Goal: Task Accomplishment & Management: Complete application form

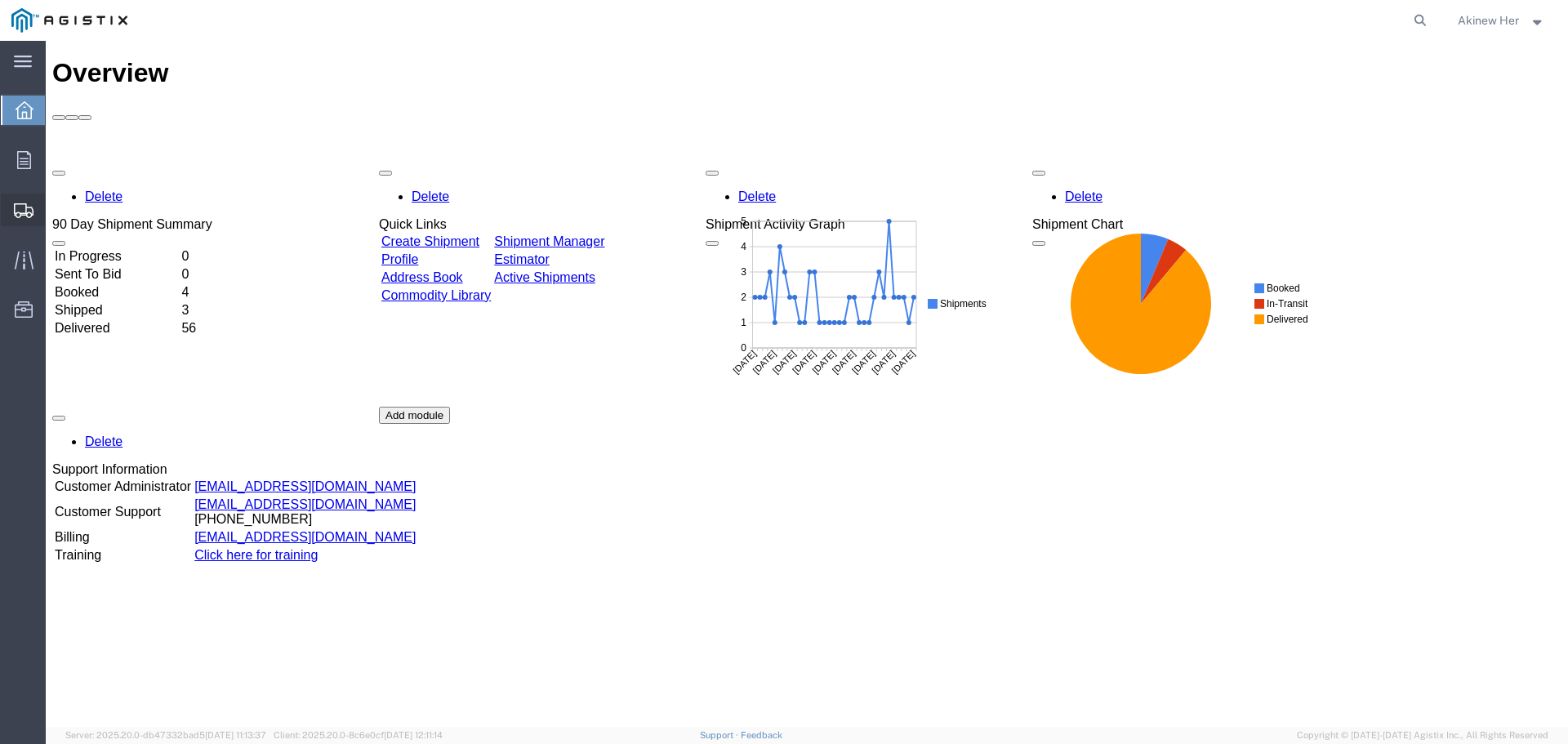
click at [0, 0] on span "Create Shipment" at bounding box center [0, 0] width 0 height 0
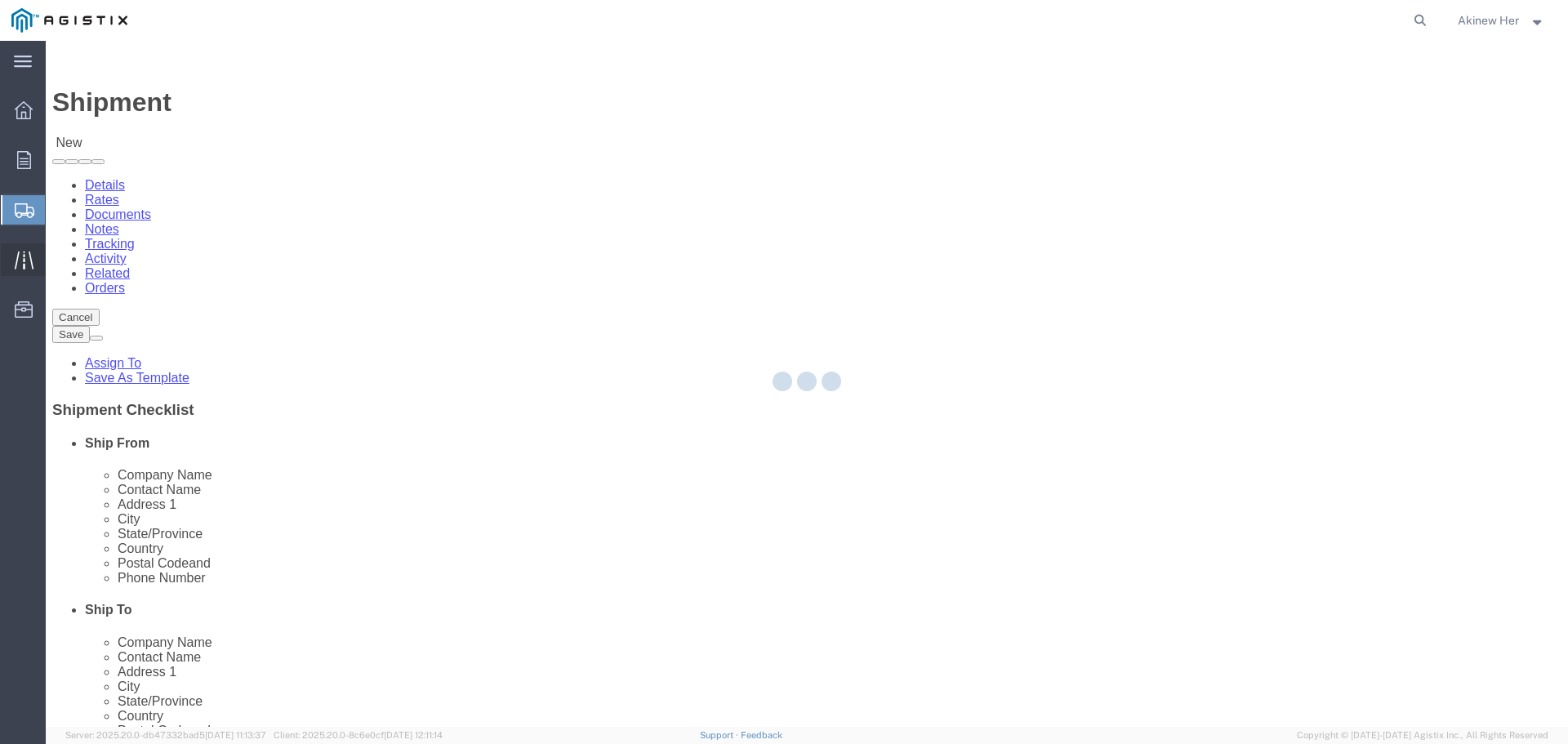
select select
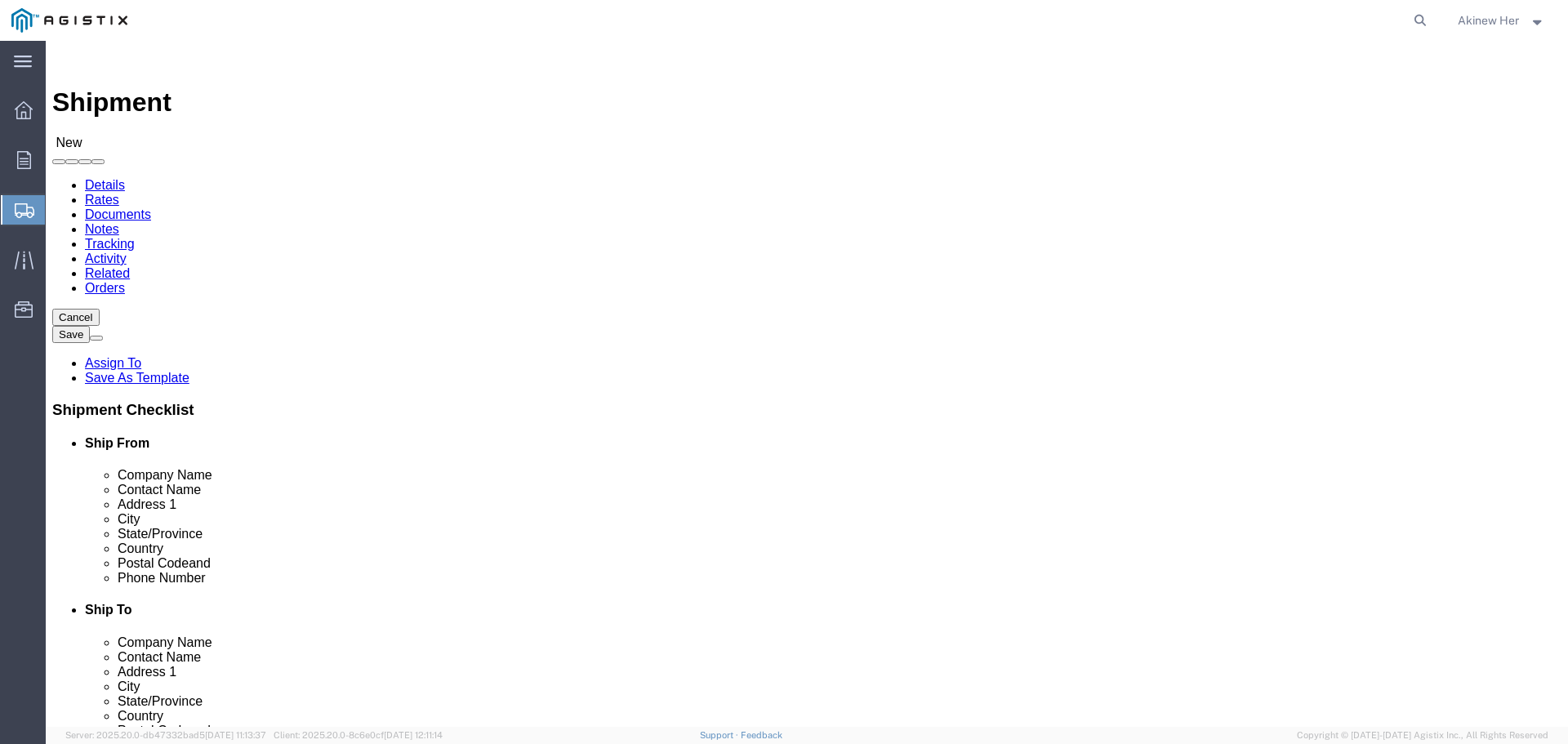
click select "Select Graybar Electric Company Inc PG&E"
select select "4133"
click select "Select Graybar Electric Company Inc PG&E"
click select "Select"
select select
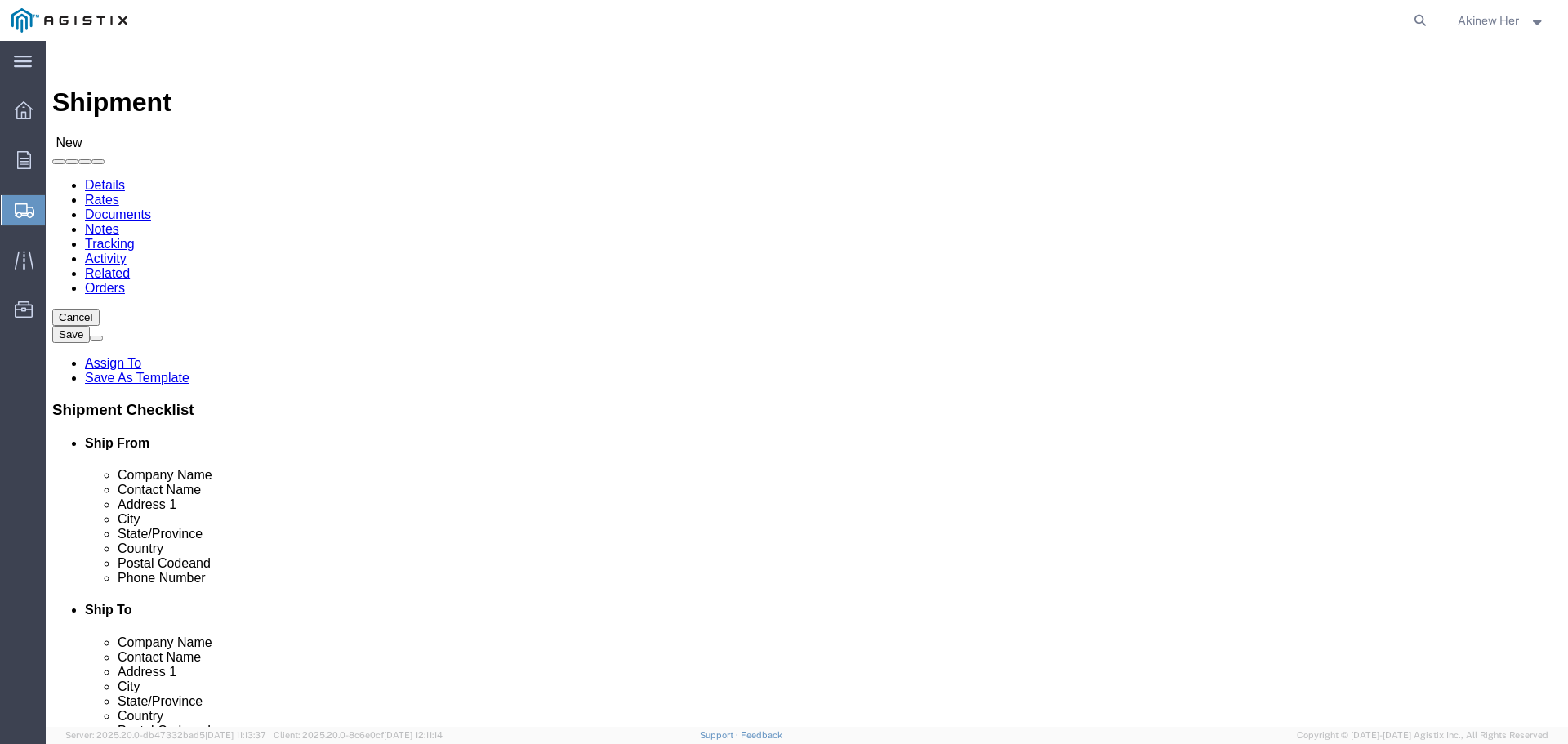
select select
click select "Select Lima - GDLS PGE Pomona Sacramento - PGE Tallahassee - GDLS Youngstown - …"
click select "Select Graybar Electric Company Inc PG&E"
select select "9596"
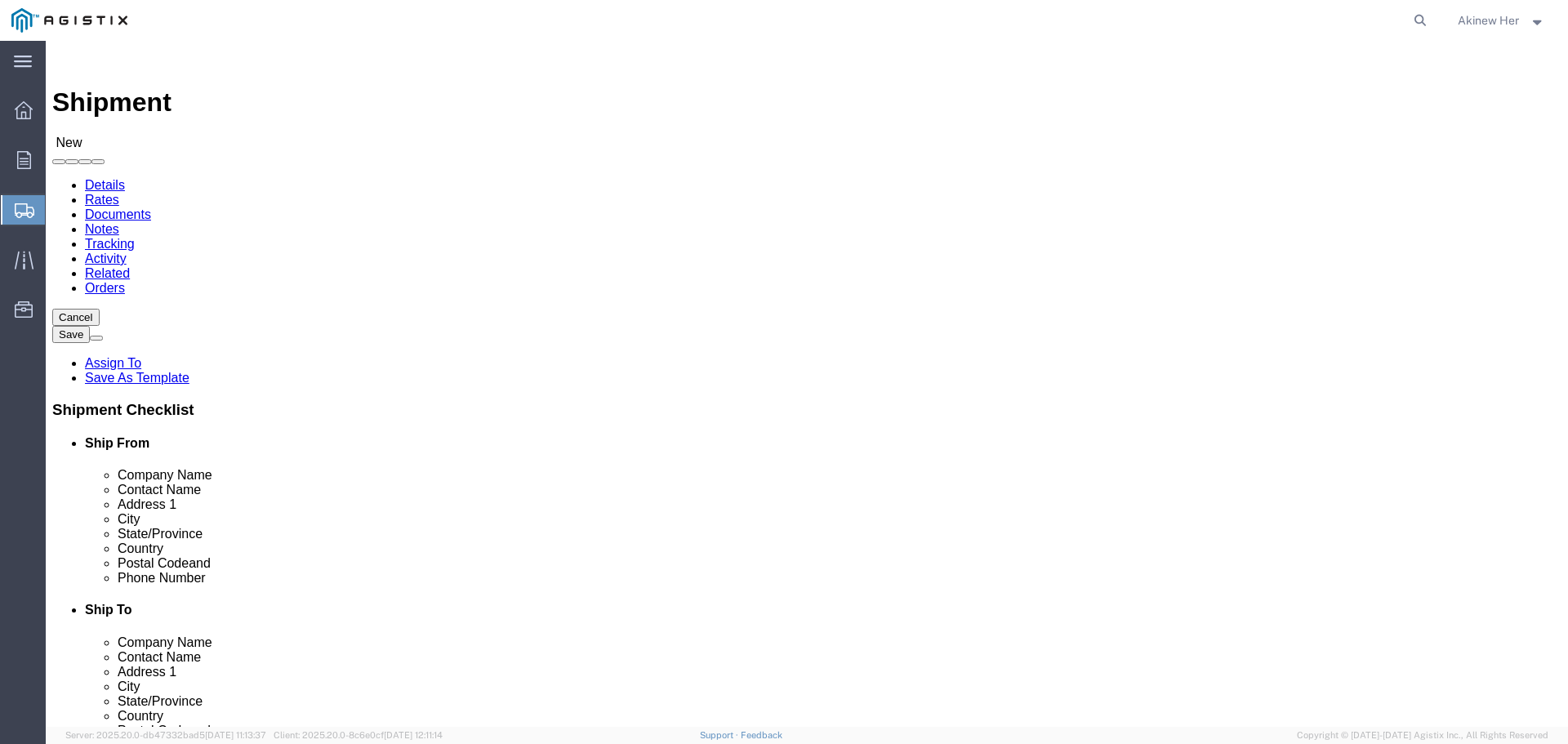
click select "Select Graybar Electric Company Inc PG&E"
select select
click select "Select Lima - GDLS PGE Pomona Sacramento - PGE Tallahassee - GDLS Youngstown - …"
select select "23082"
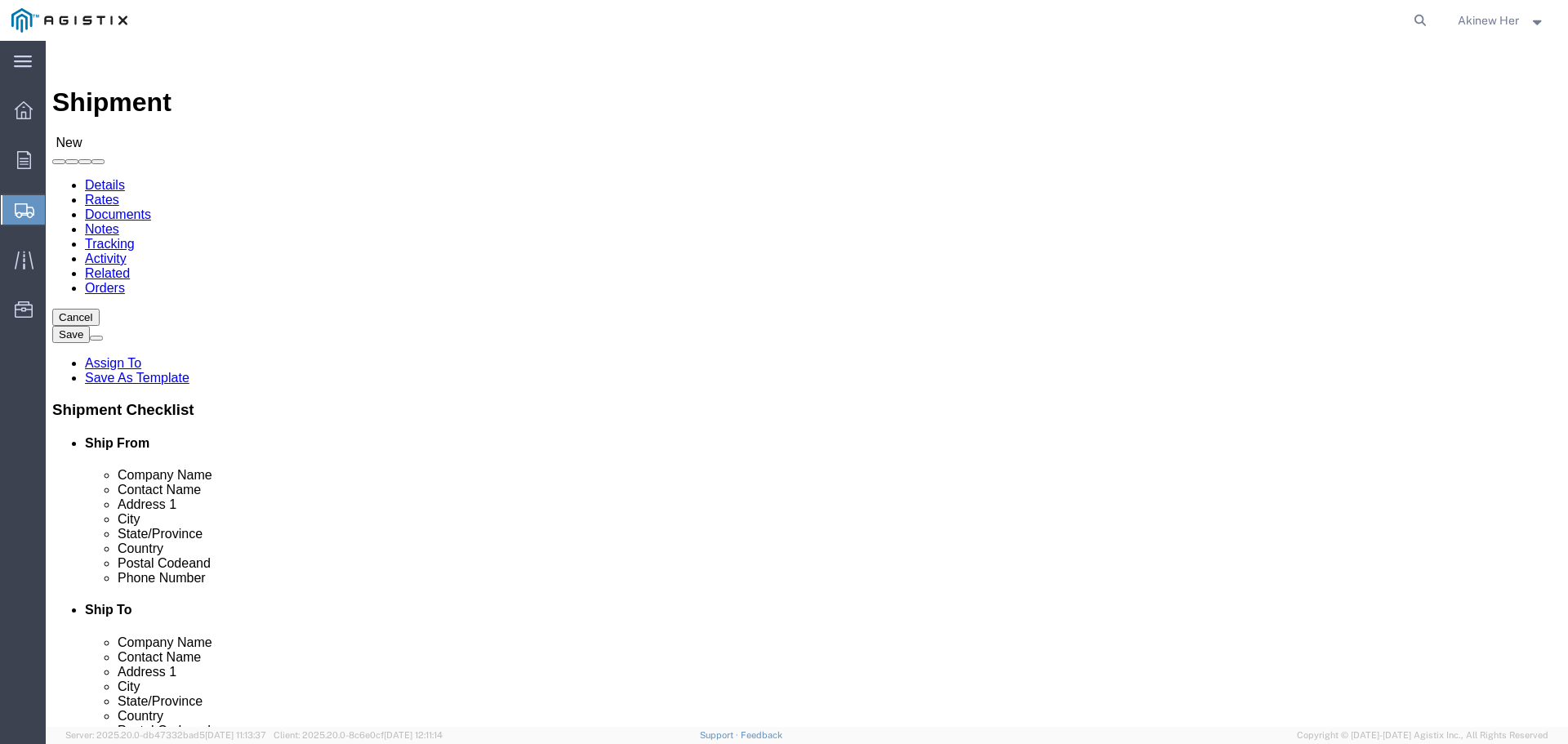
click select "Select All Others Fremont DC Fresno DC Wheatland DC"
select select "MYPROFILE"
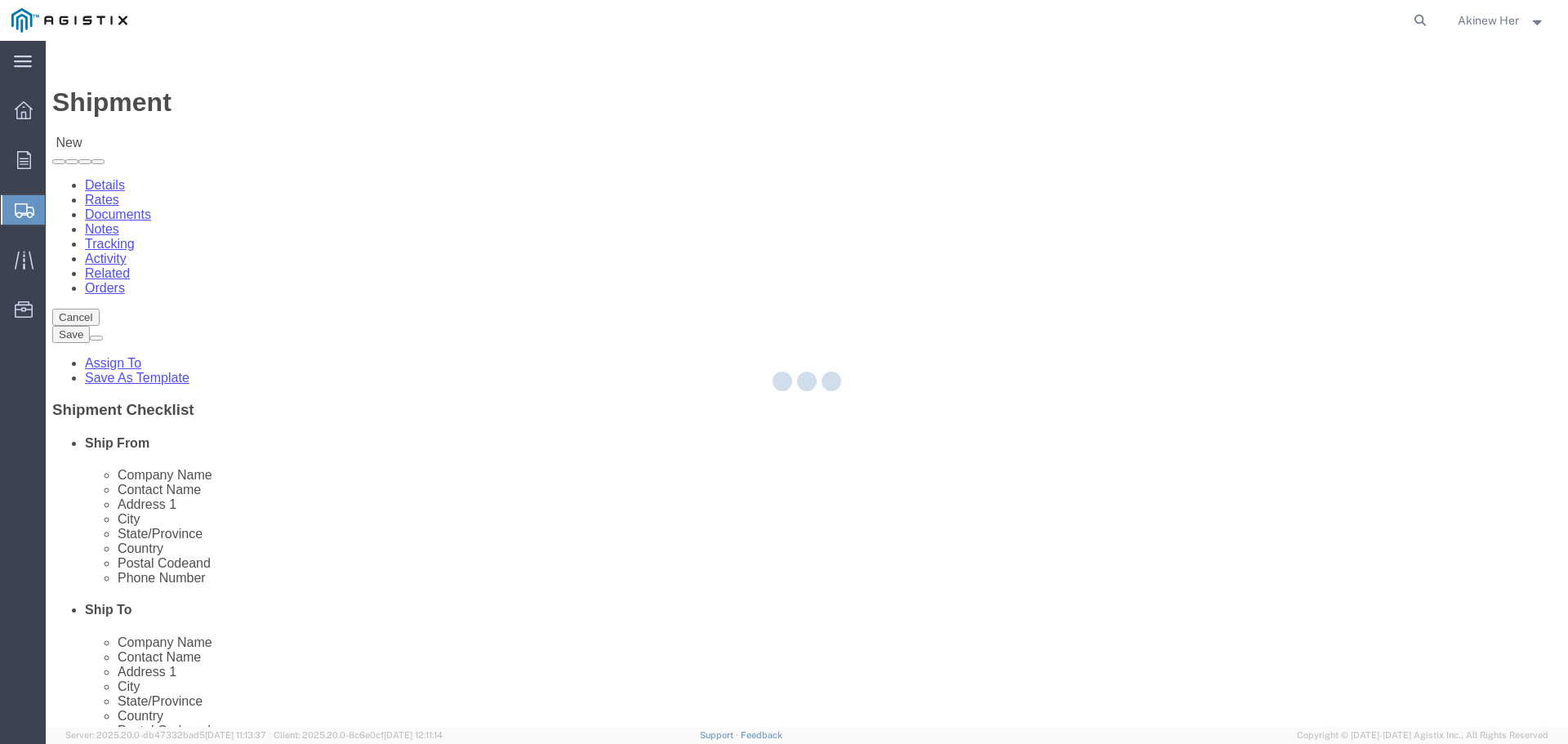
select select "CA"
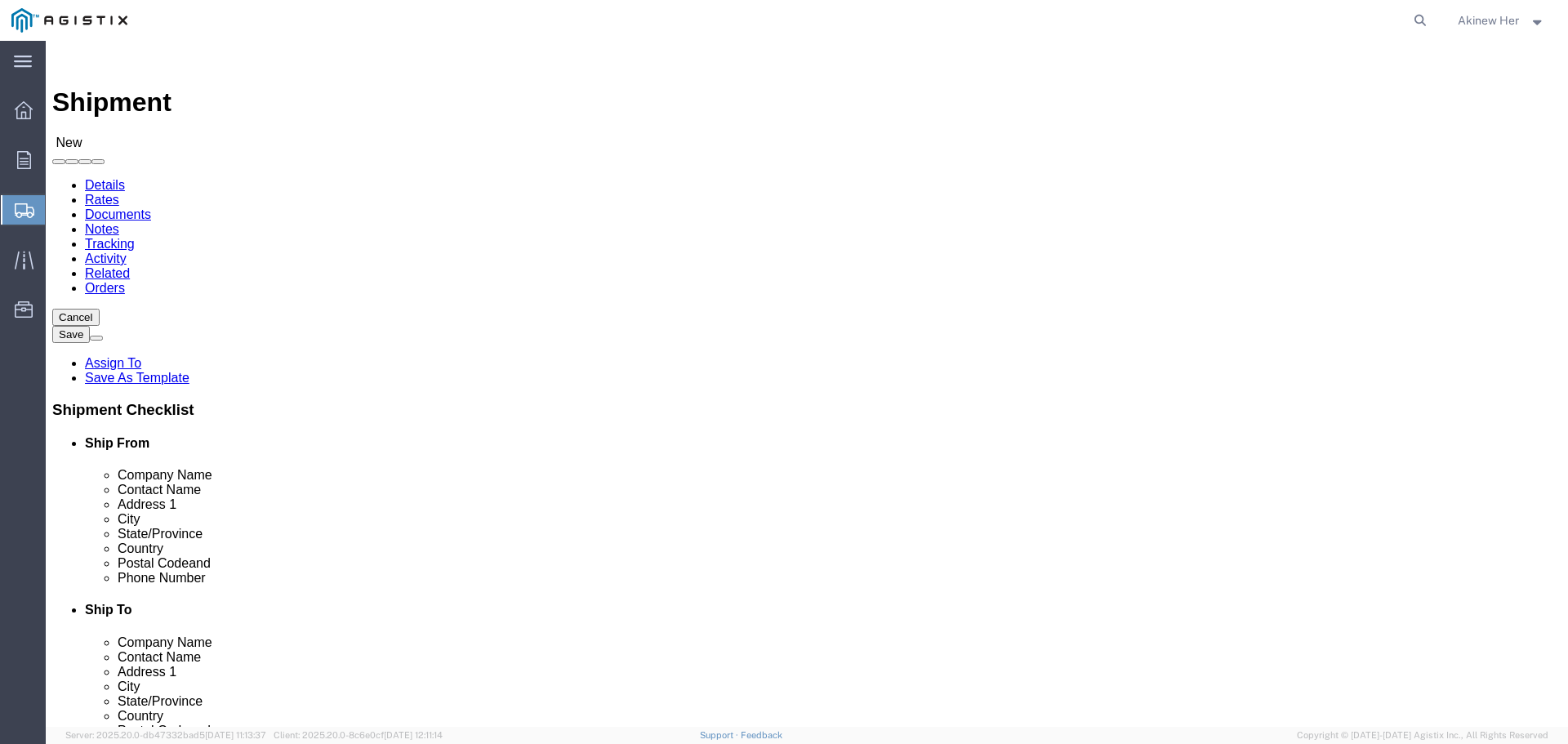
click input "text"
type input "PG&E"
type input "JENNIFER MILLER"
type input "3736 RANCHO ROAD"
type input "WHEATLAND"
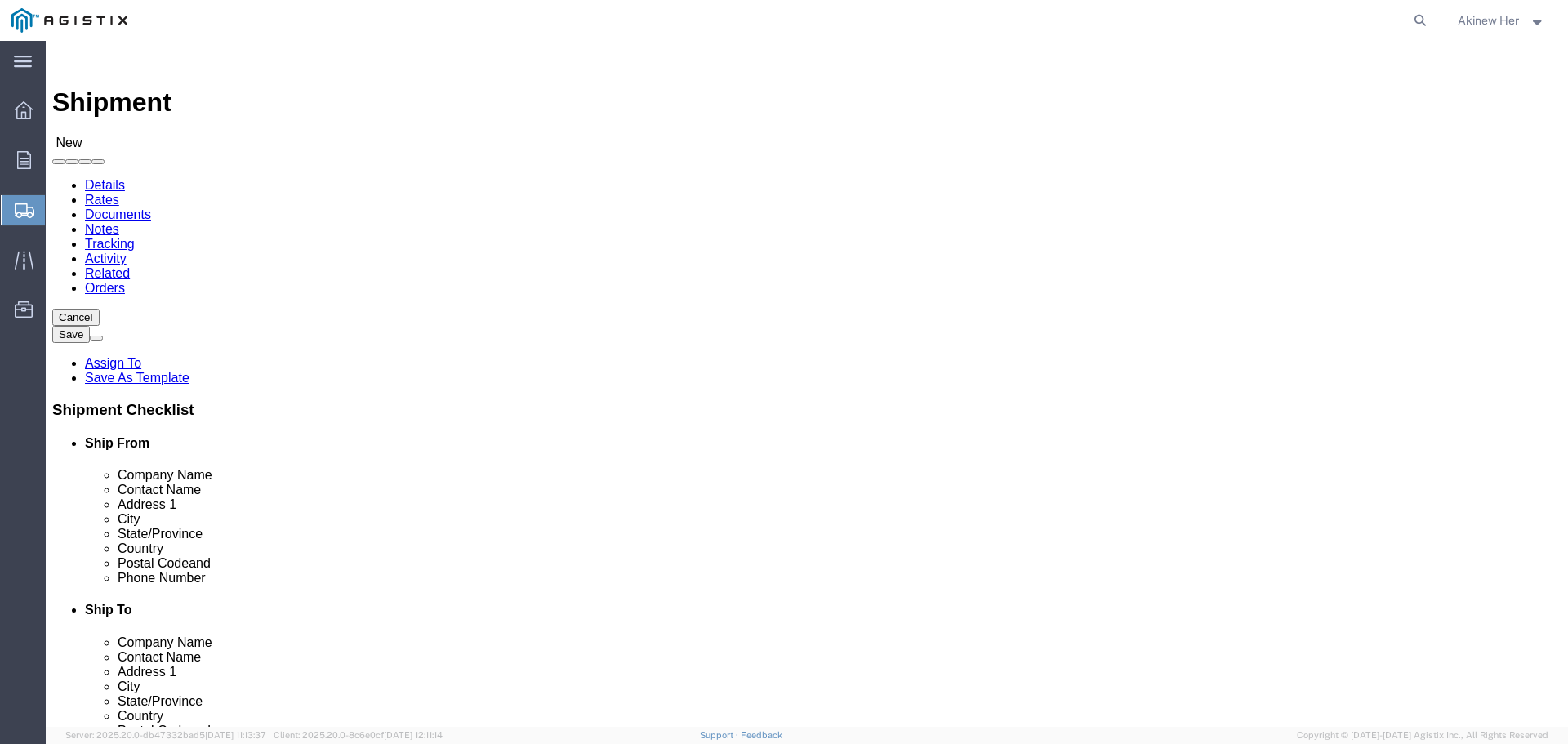
type input "C"
type input "CA"
type input "CAL"
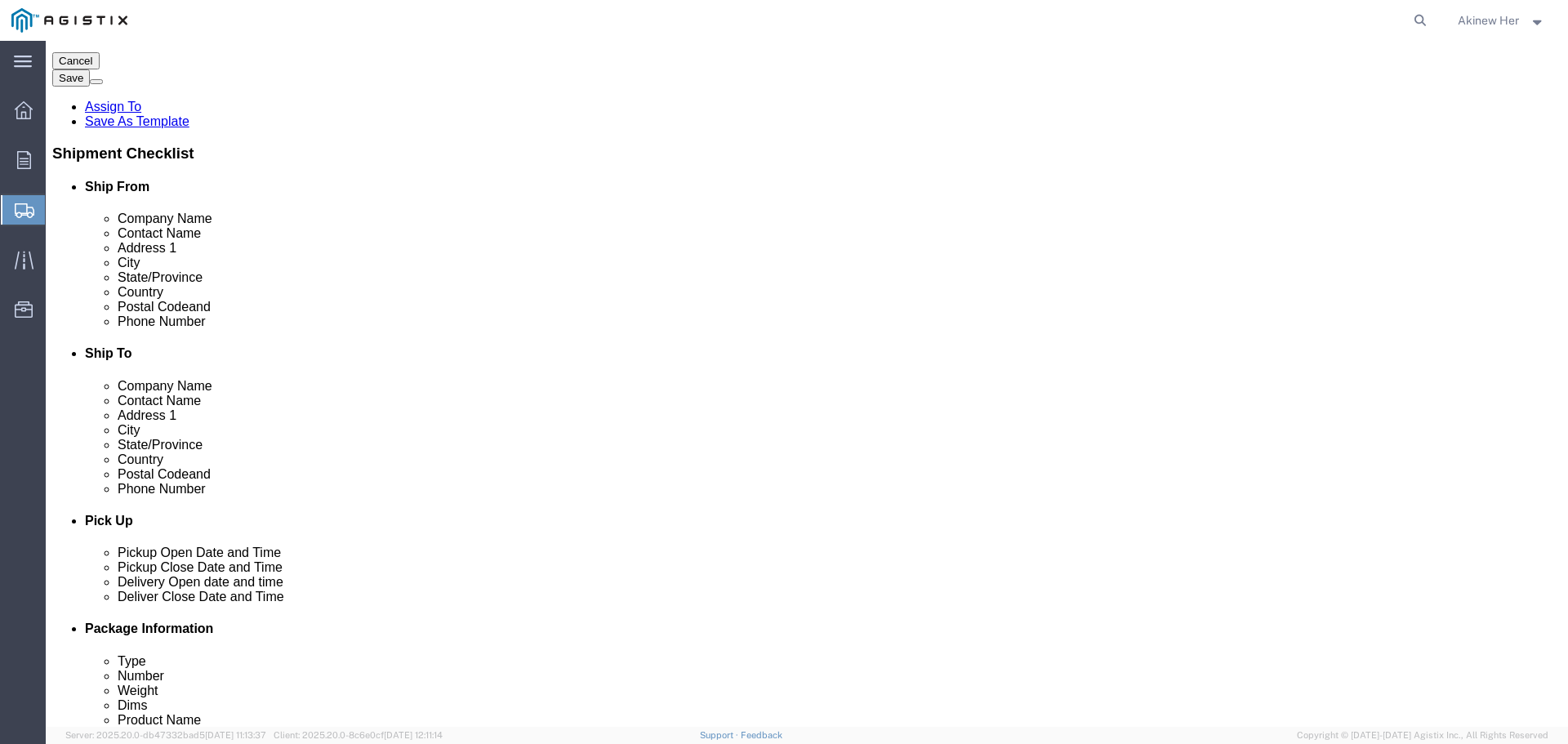
scroll to position [408, 0]
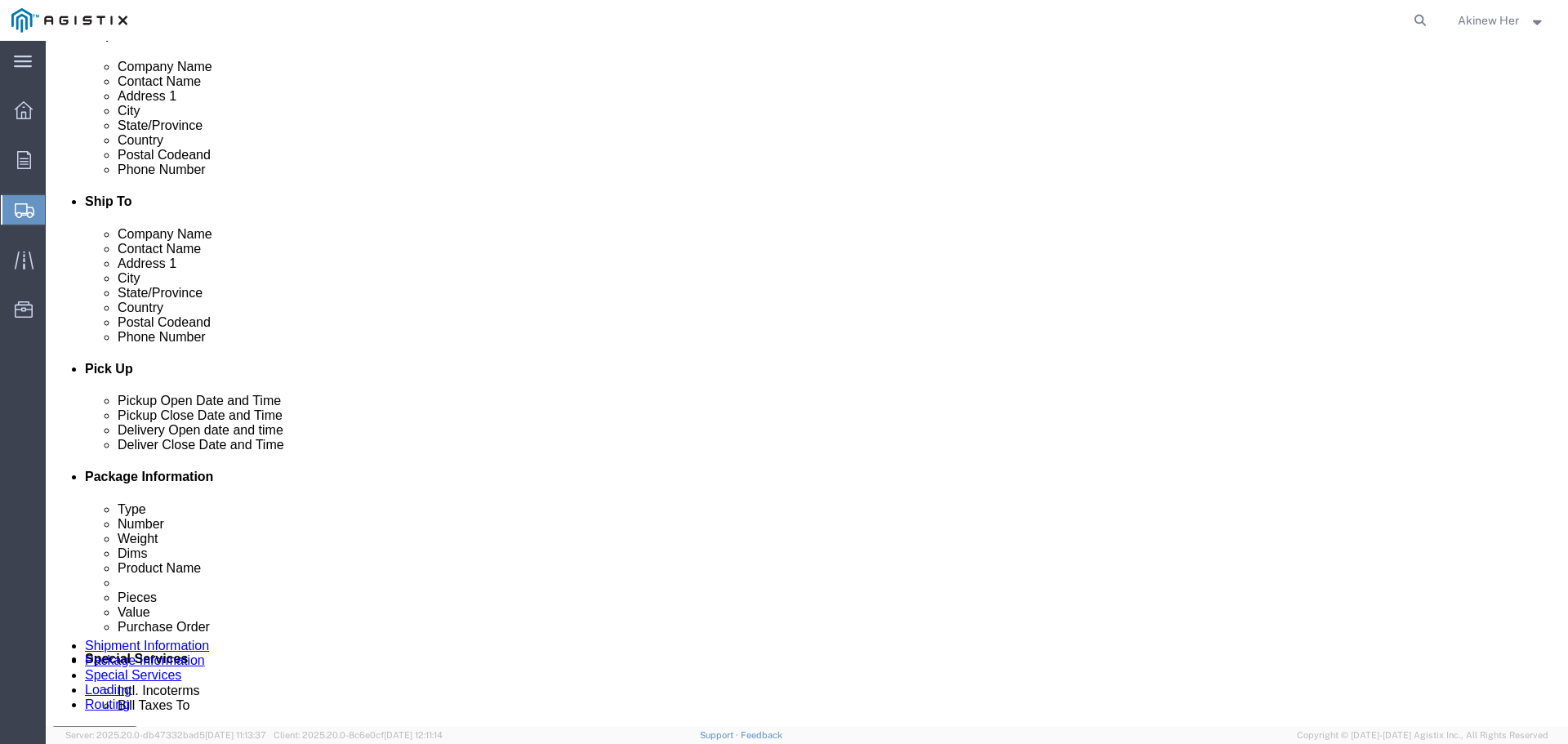
type input "95692"
type input "1"
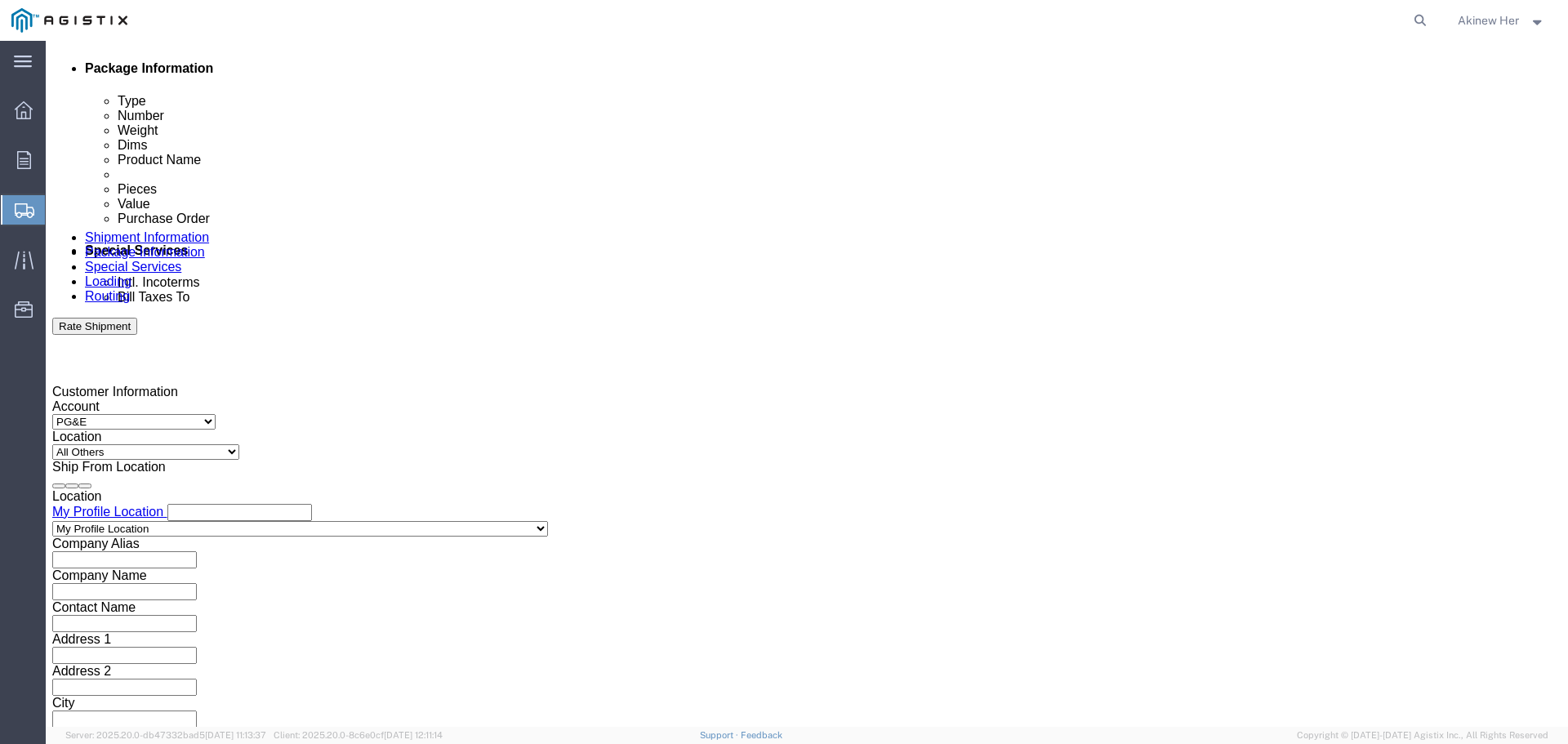
type input "18007435000"
click div "Oct 06 2025 8:00 PM"
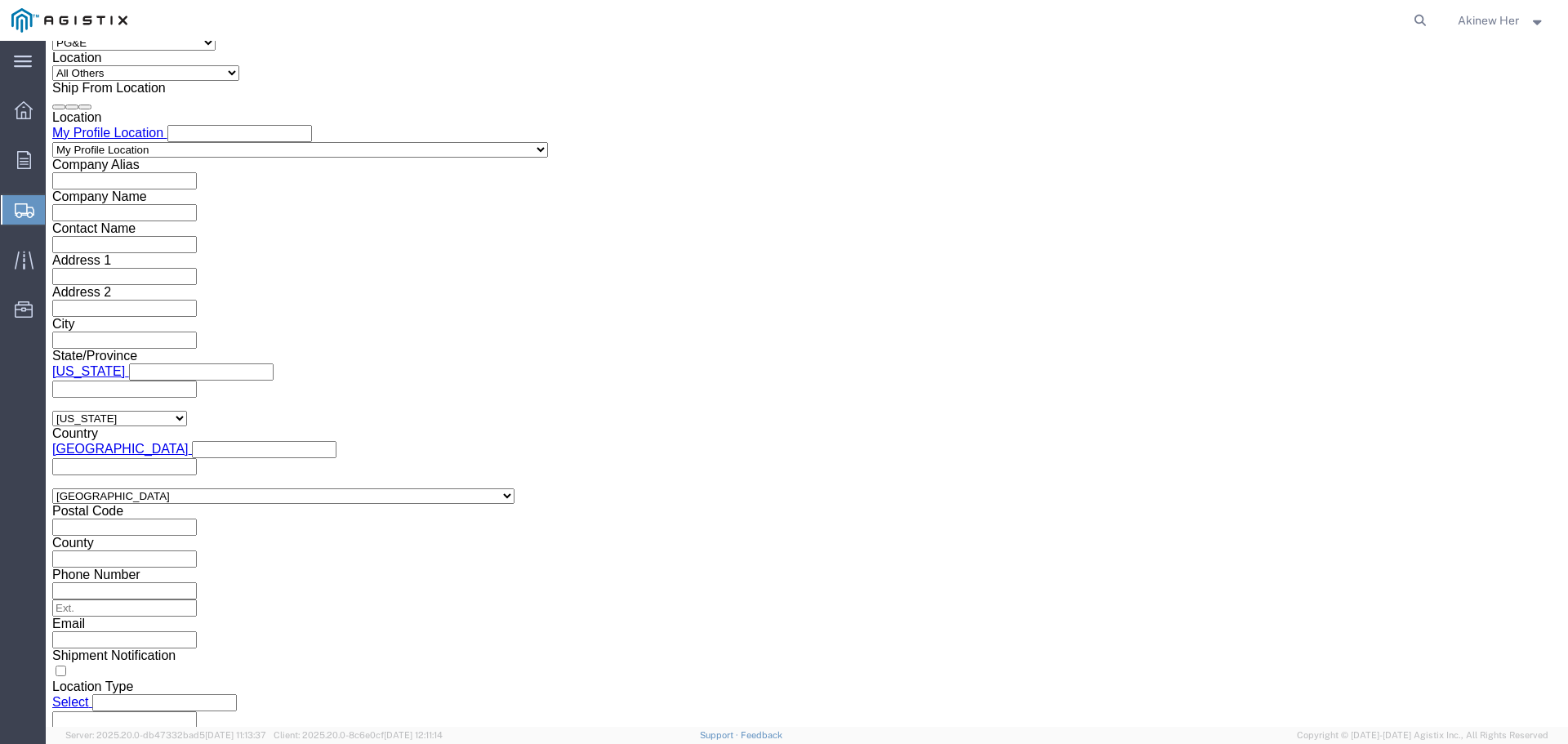
click input "8:00 PM"
type input "10:00 AM"
click button "Apply"
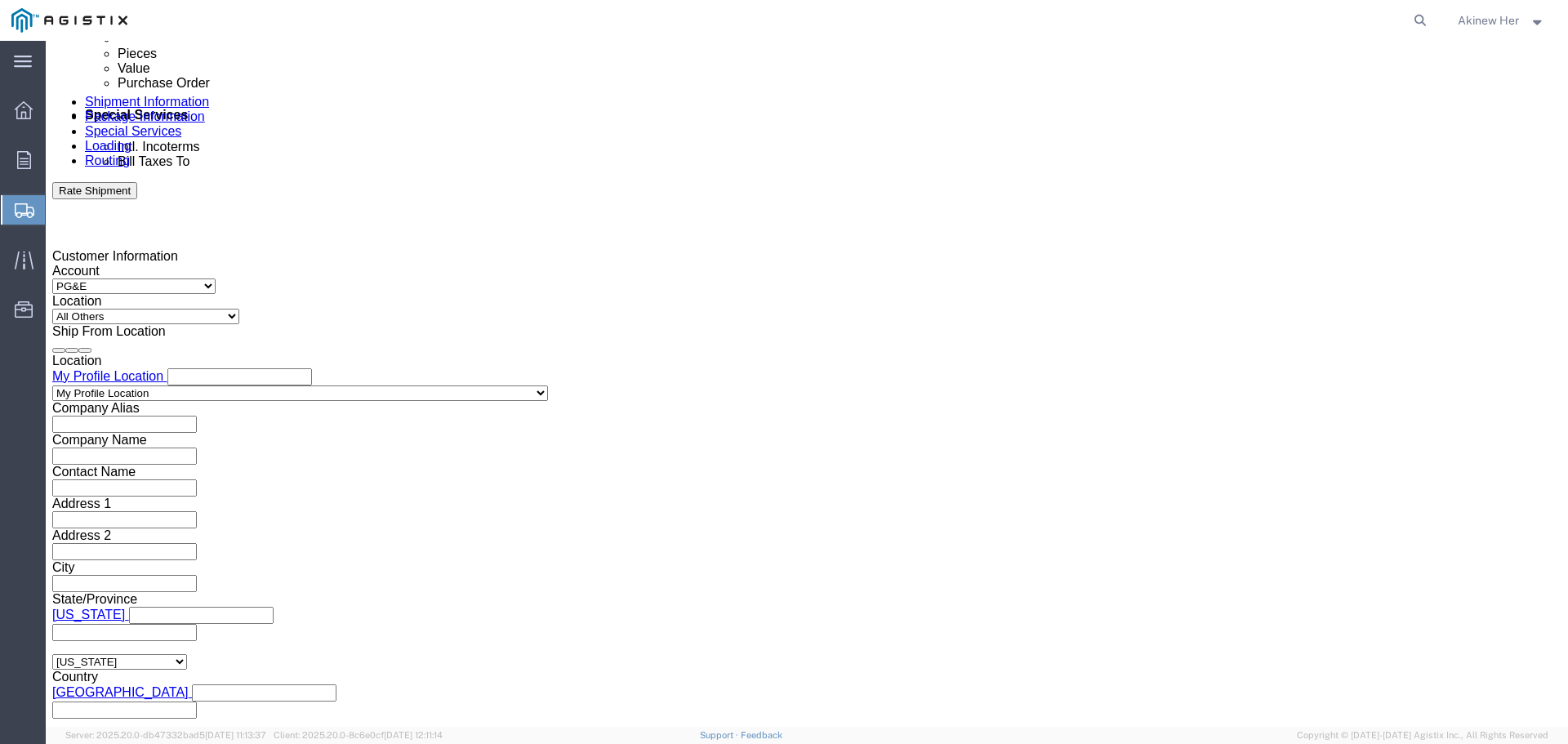
scroll to position [950, 0]
click div "Oct 07 2025 11:00 AM"
type input "6:00 PM"
click button "Apply"
click div
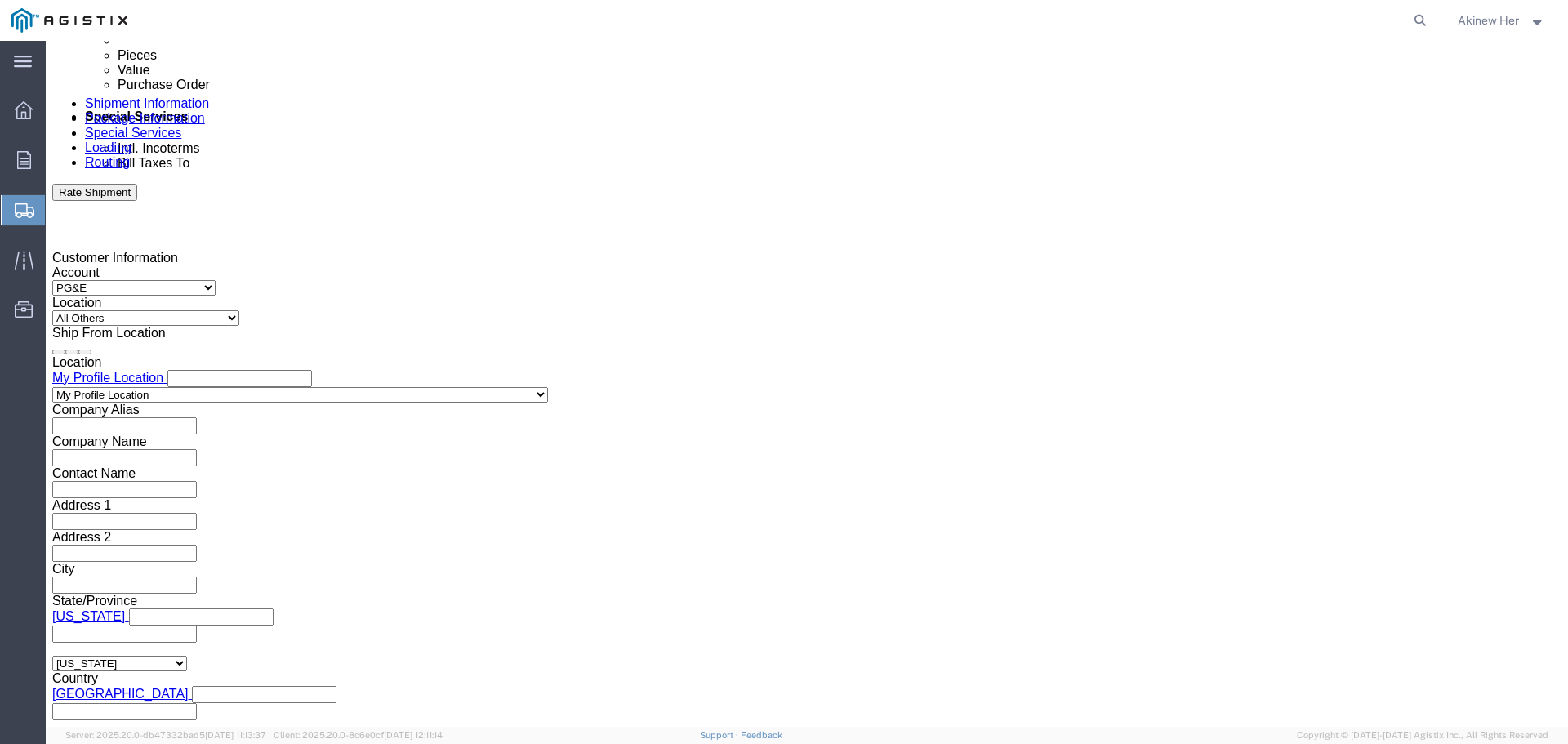
click input "7:00 PM"
type input "9:00 AM"
click button "Apply"
click div
type input "1:00 PM"
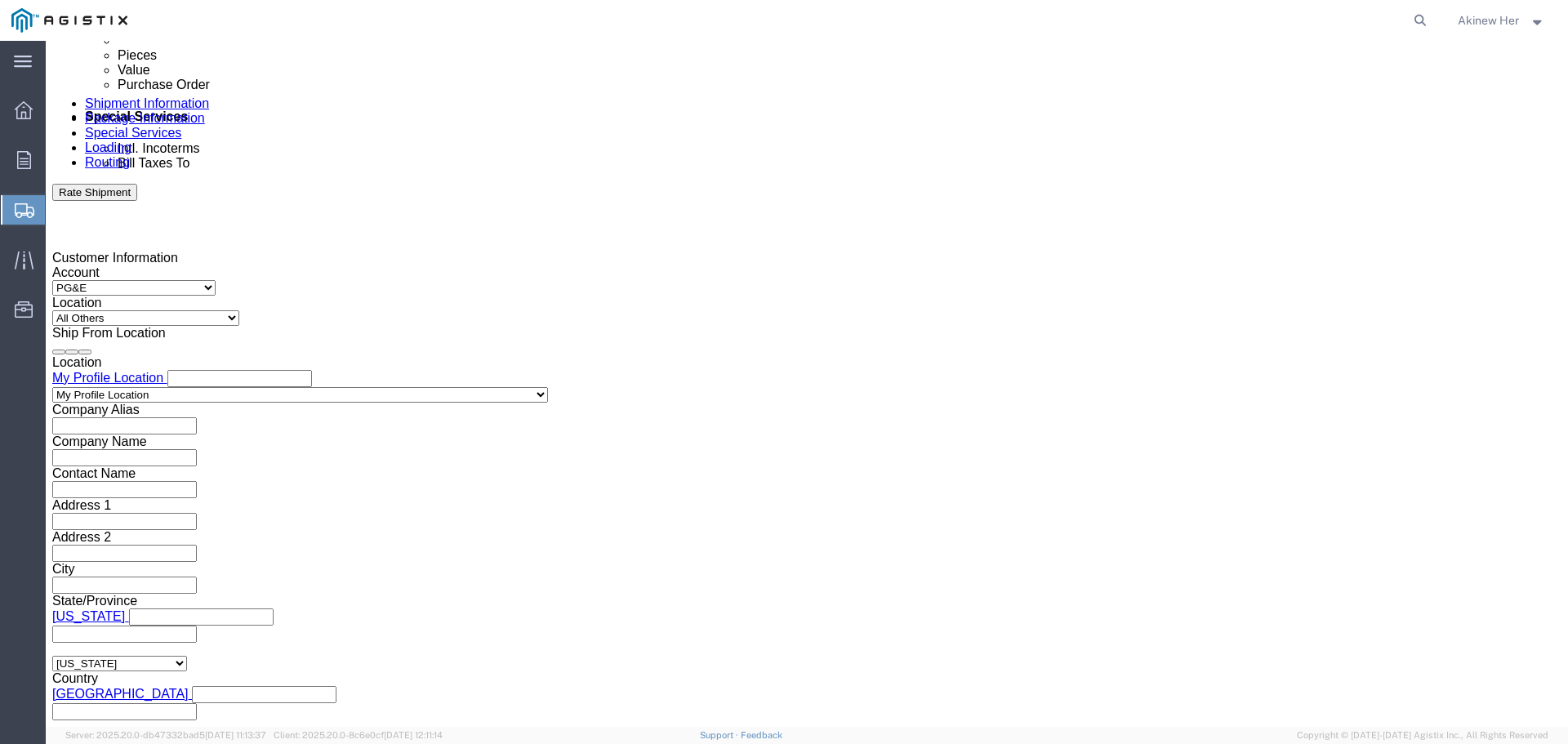
click button "Apply"
click input "text"
type input "2701249908"
select select "DELNUM"
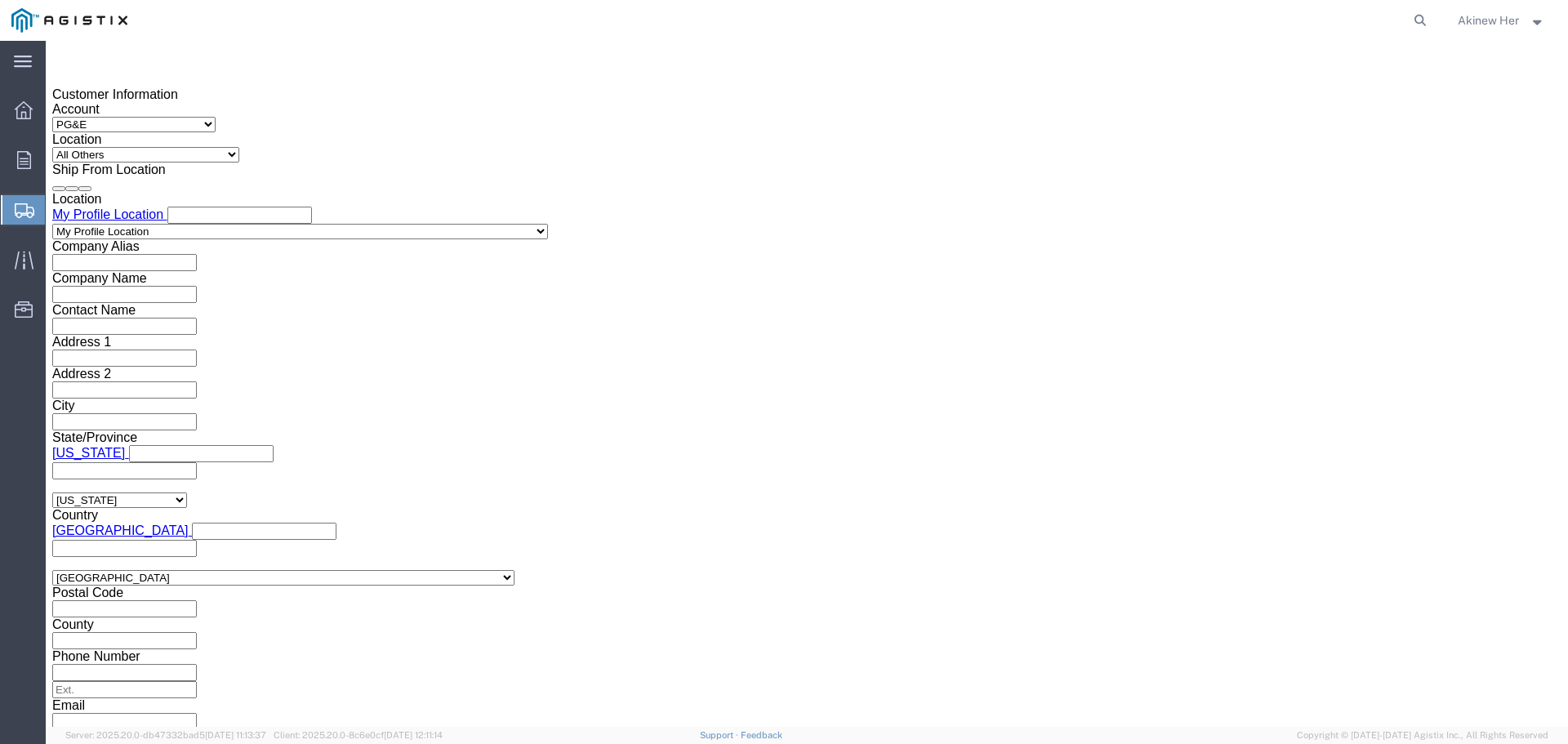
type input "8001361907"
click select "Select Air Less than Truckload Multi-Leg Ocean Freight Rail Small Parcel Truckl…"
select select "LTL"
click select "Select Air Less than Truckload Multi-Leg Ocean Freight Rail Small Parcel Truckl…"
click div "Vehicle Select Straight Truck"
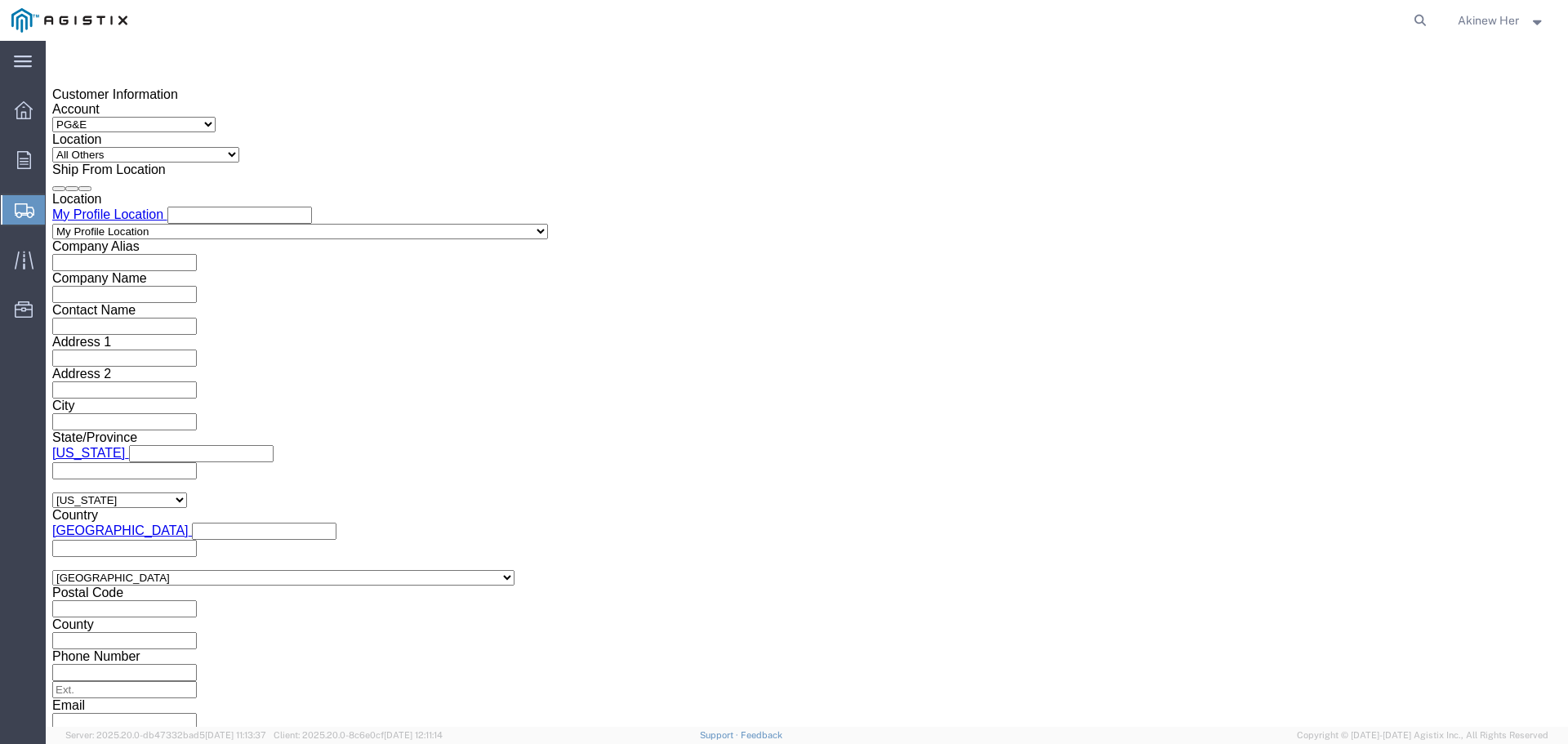
click select "Select Straight Truck"
select select "STTR"
click select "Select Straight Truck"
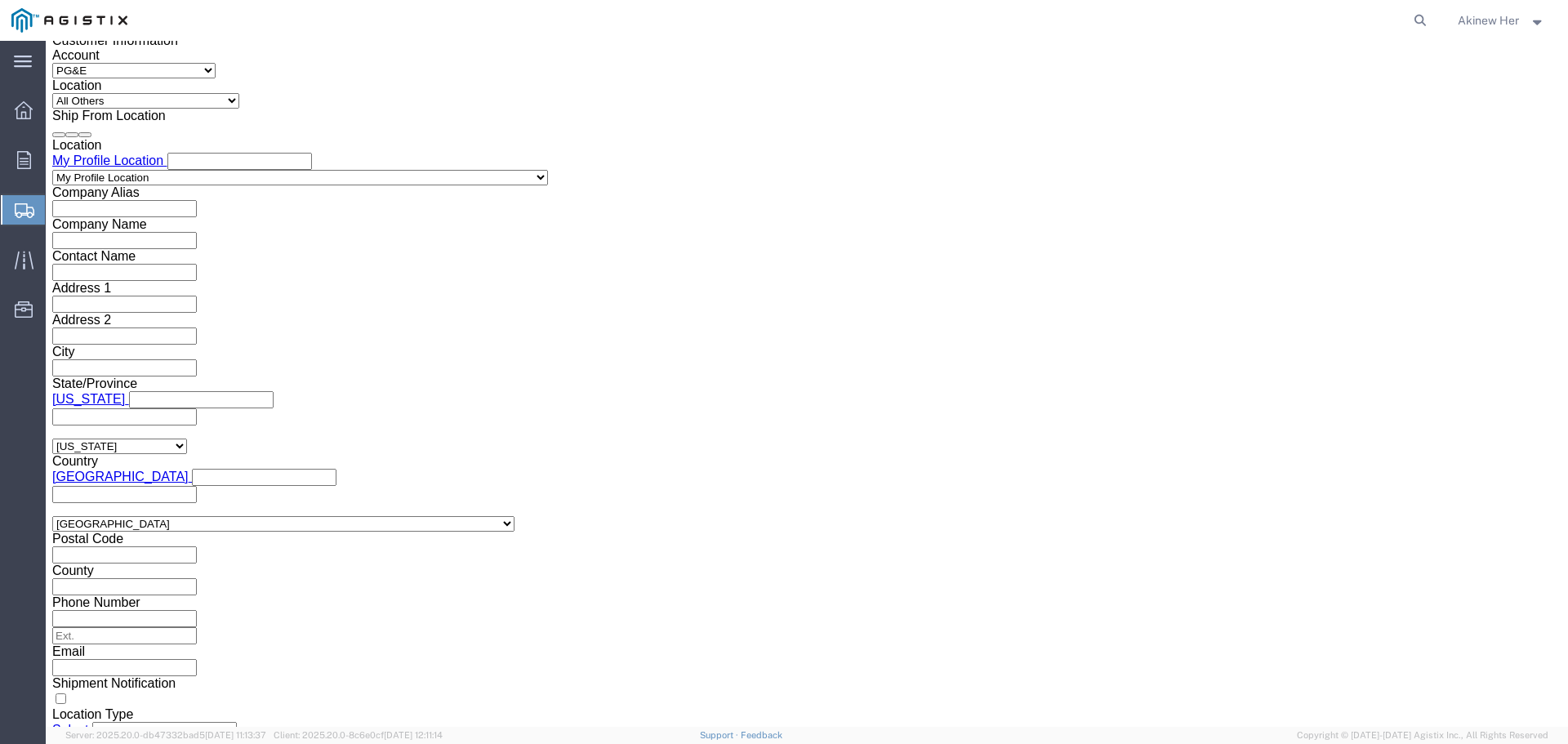
scroll to position [1195, 0]
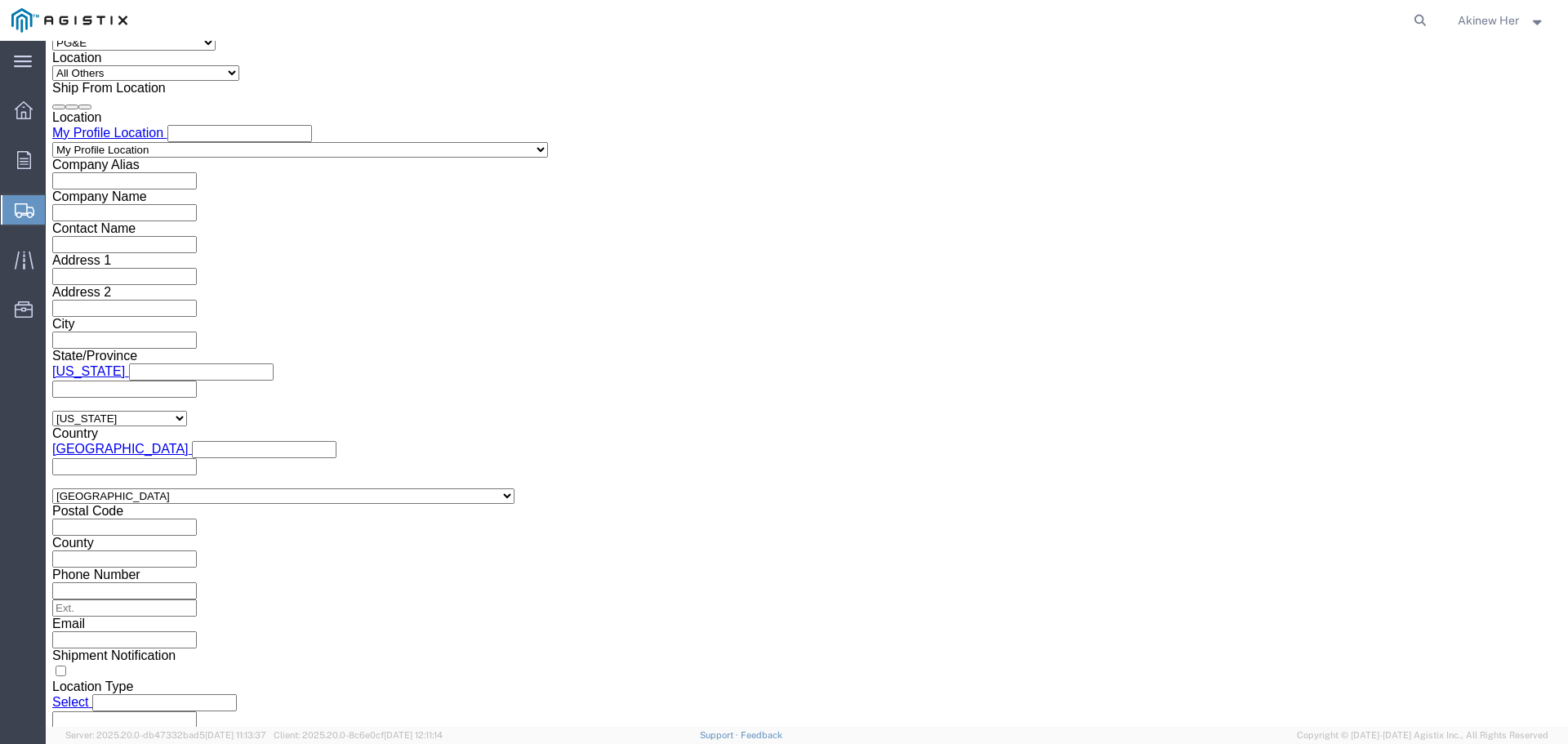
click button "Continue"
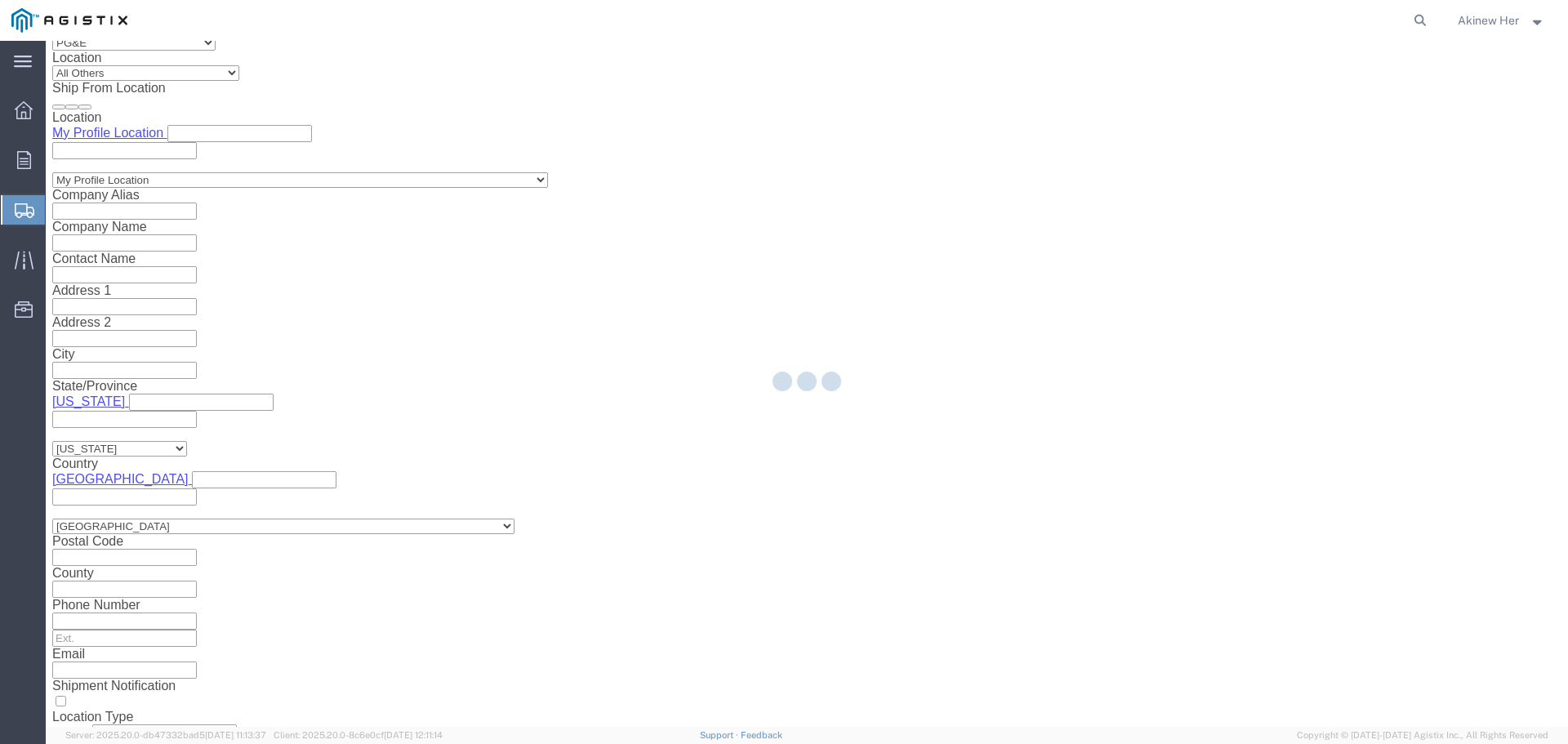
select select "21150"
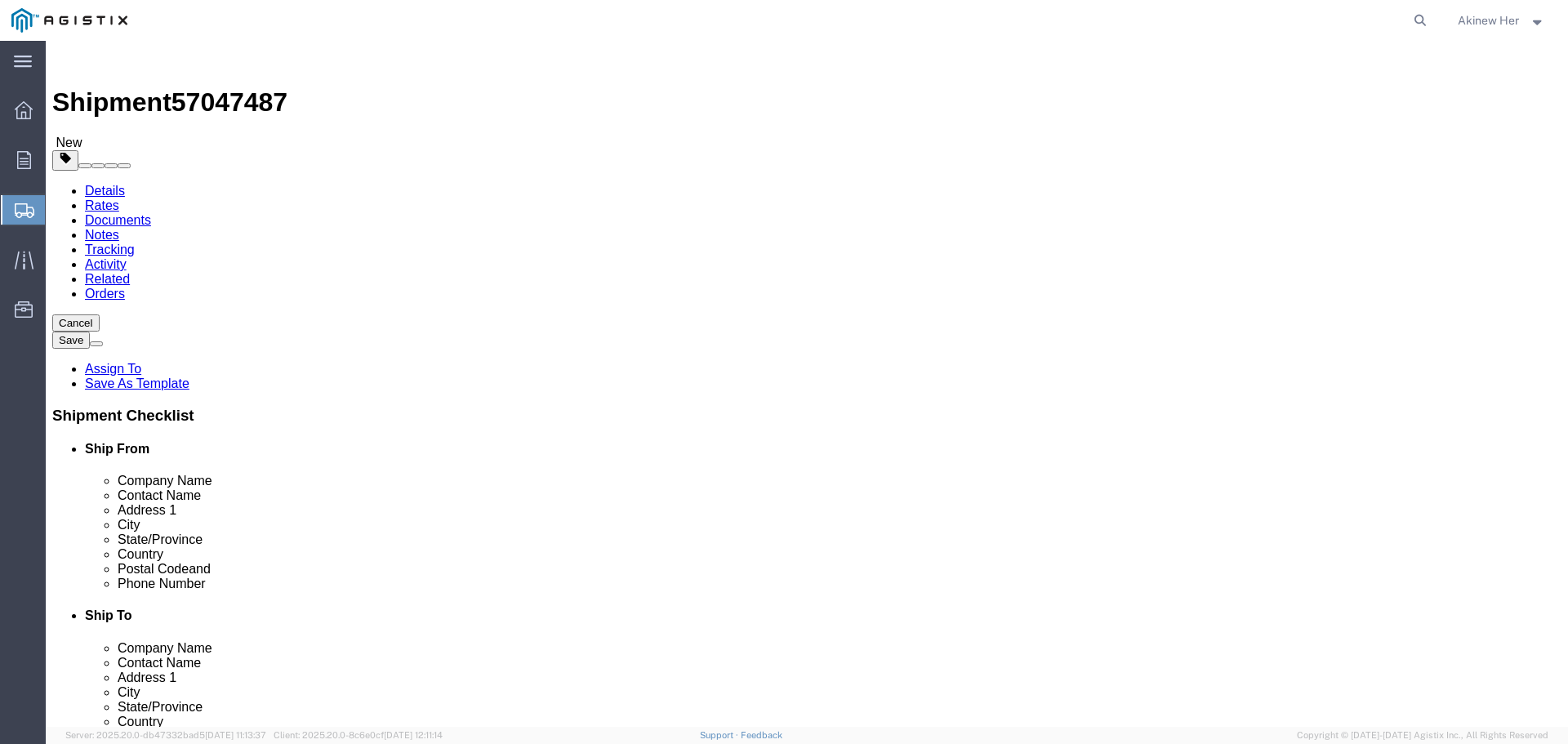
click select "Select Bulk Bundle(s) Cardboard Box(es) Carton(s) Crate(s) Drum(s) (Fiberboard)…"
select select "PSNS"
click select "Select Bulk Bundle(s) Cardboard Box(es) Carton(s) Crate(s) Drum(s) (Fiberboard)…"
click div "Package Type Select Bulk Bundle(s) Cardboard Box(es) Carton(s) Crate(s) Drum(s)…"
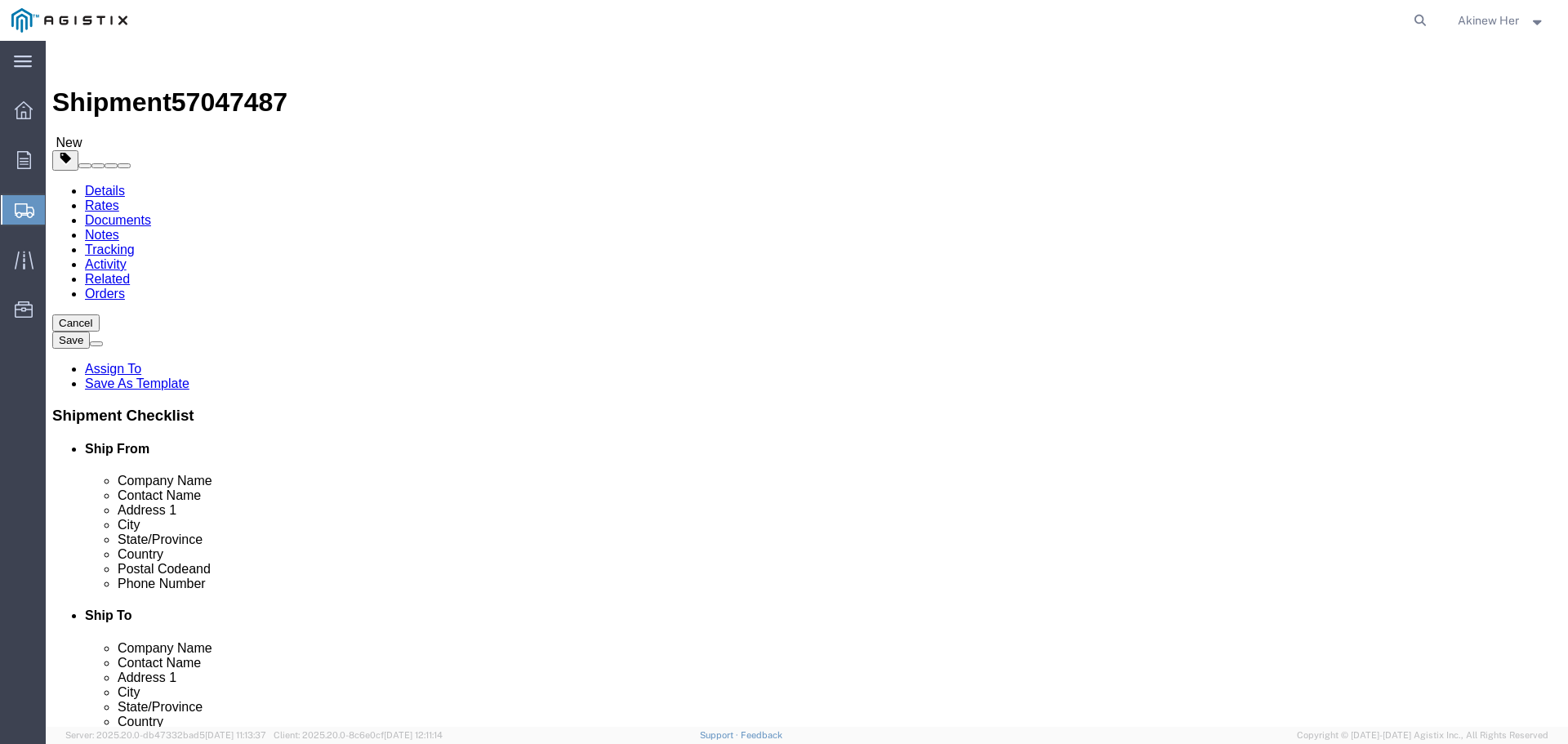
click input "0.00"
click input "text"
click input "125"
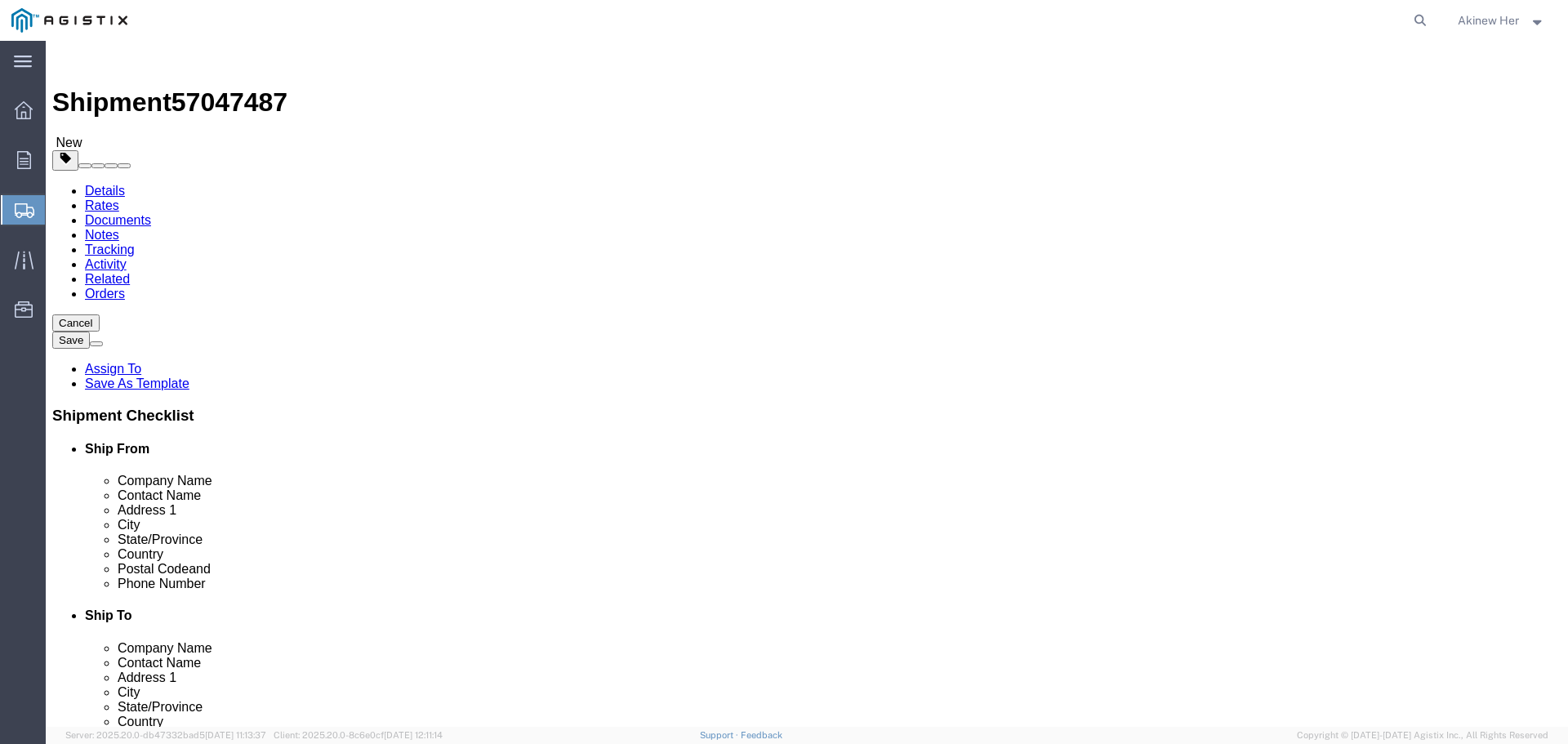
click input "125"
type input "141"
click input "text"
type input "41"
type input "29"
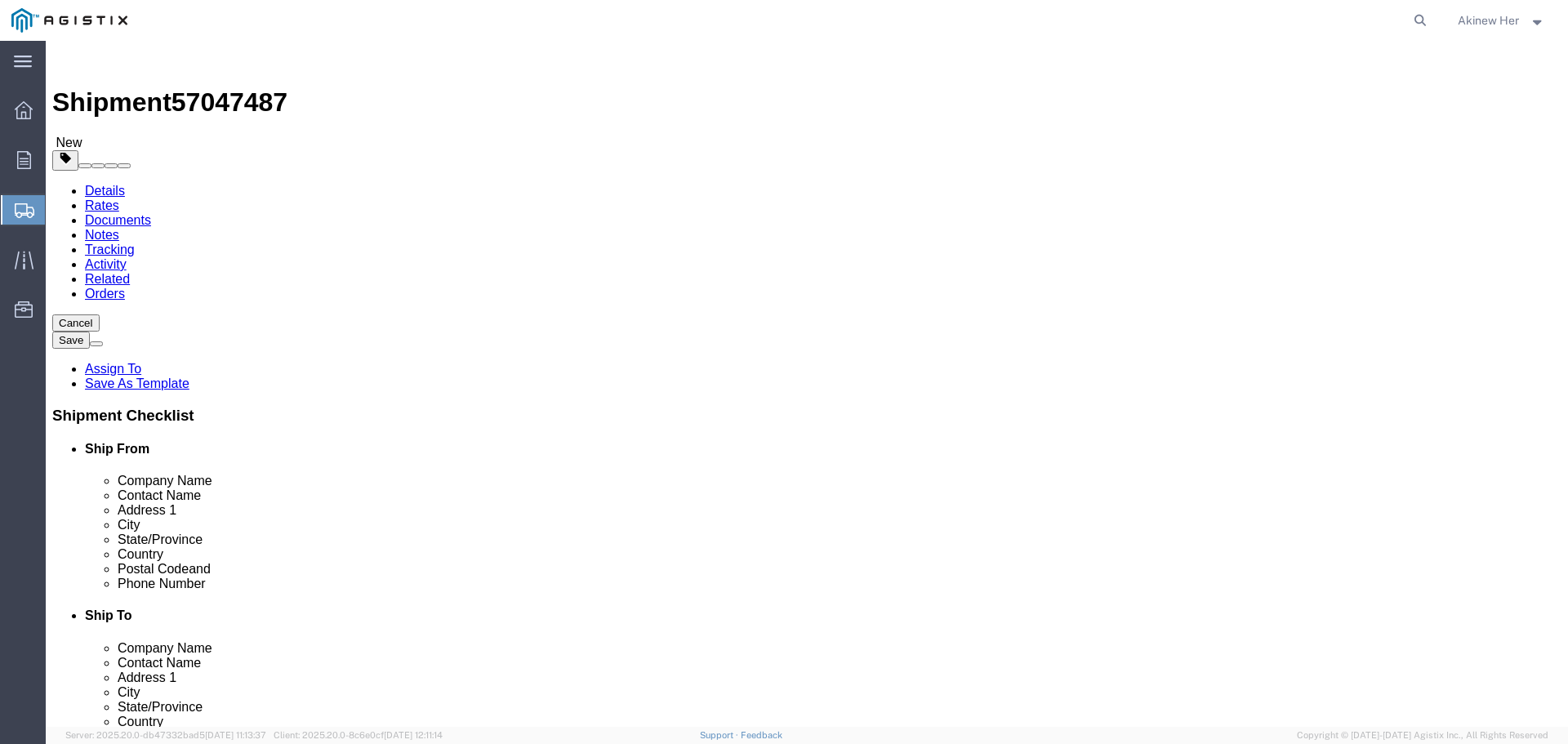
type input "34"
click link "Add Content"
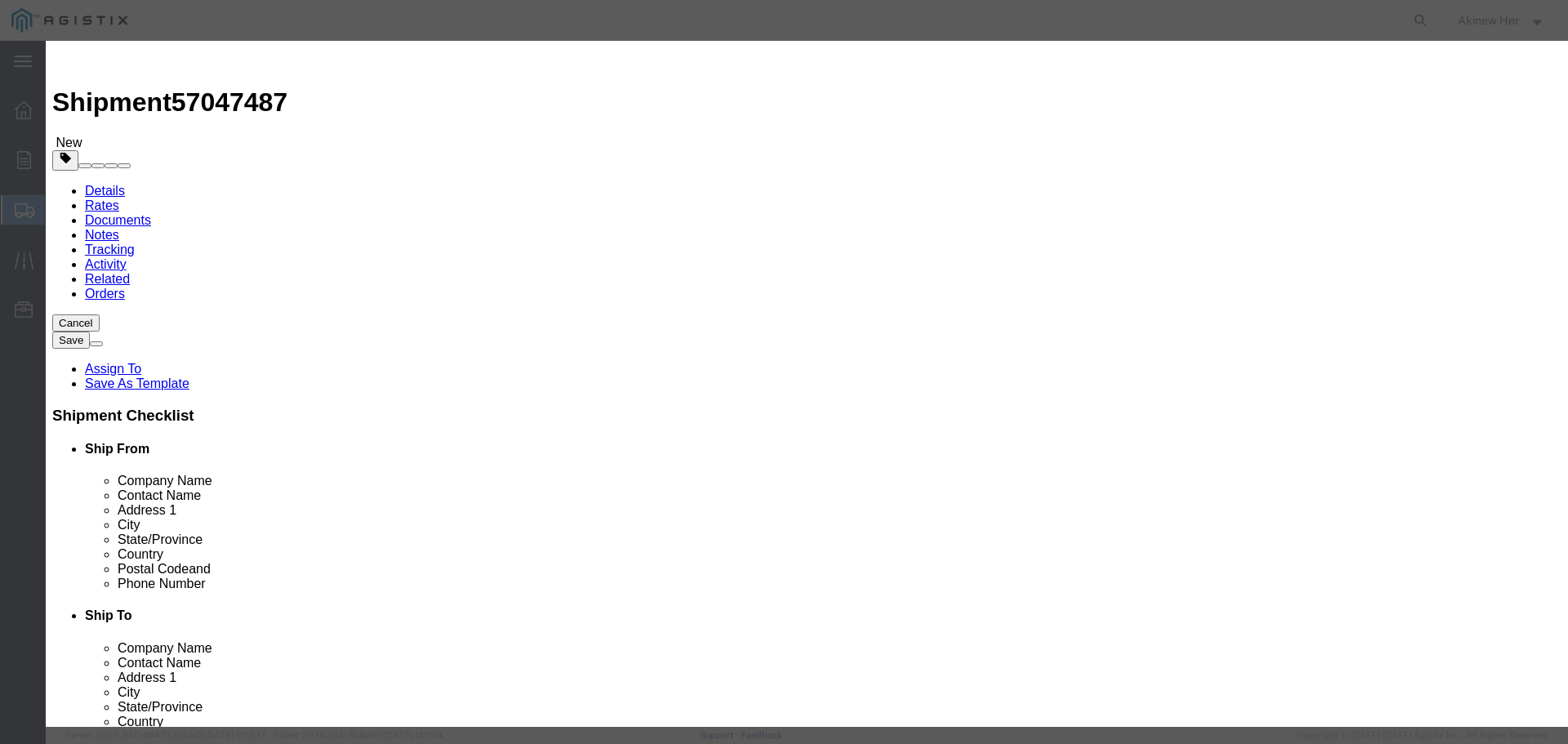
click input "text"
paste input "40974-719"
type input "40974-719"
type input "1"
type input "78.12"
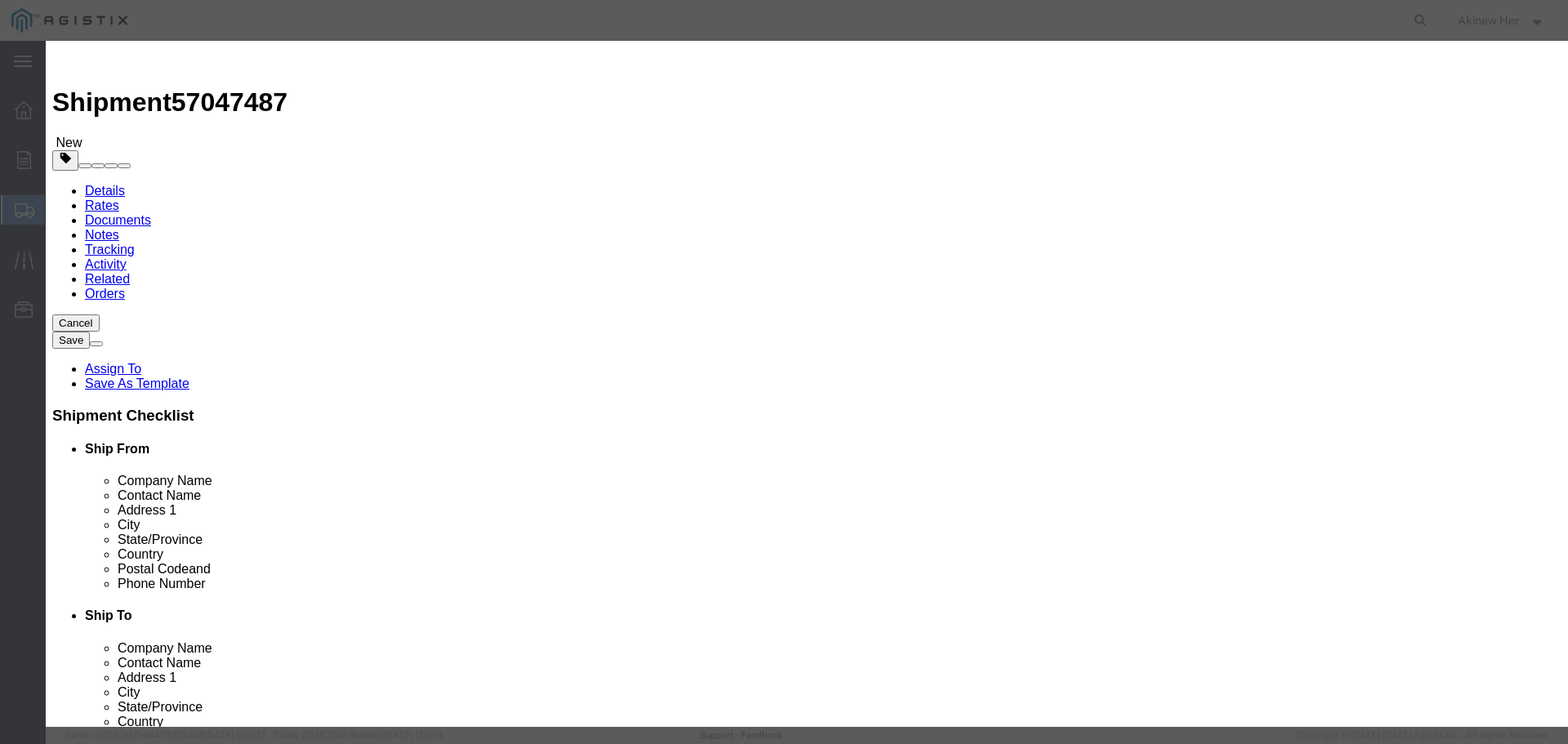
select select "USD"
select select "70"
click button "Save & Add Another"
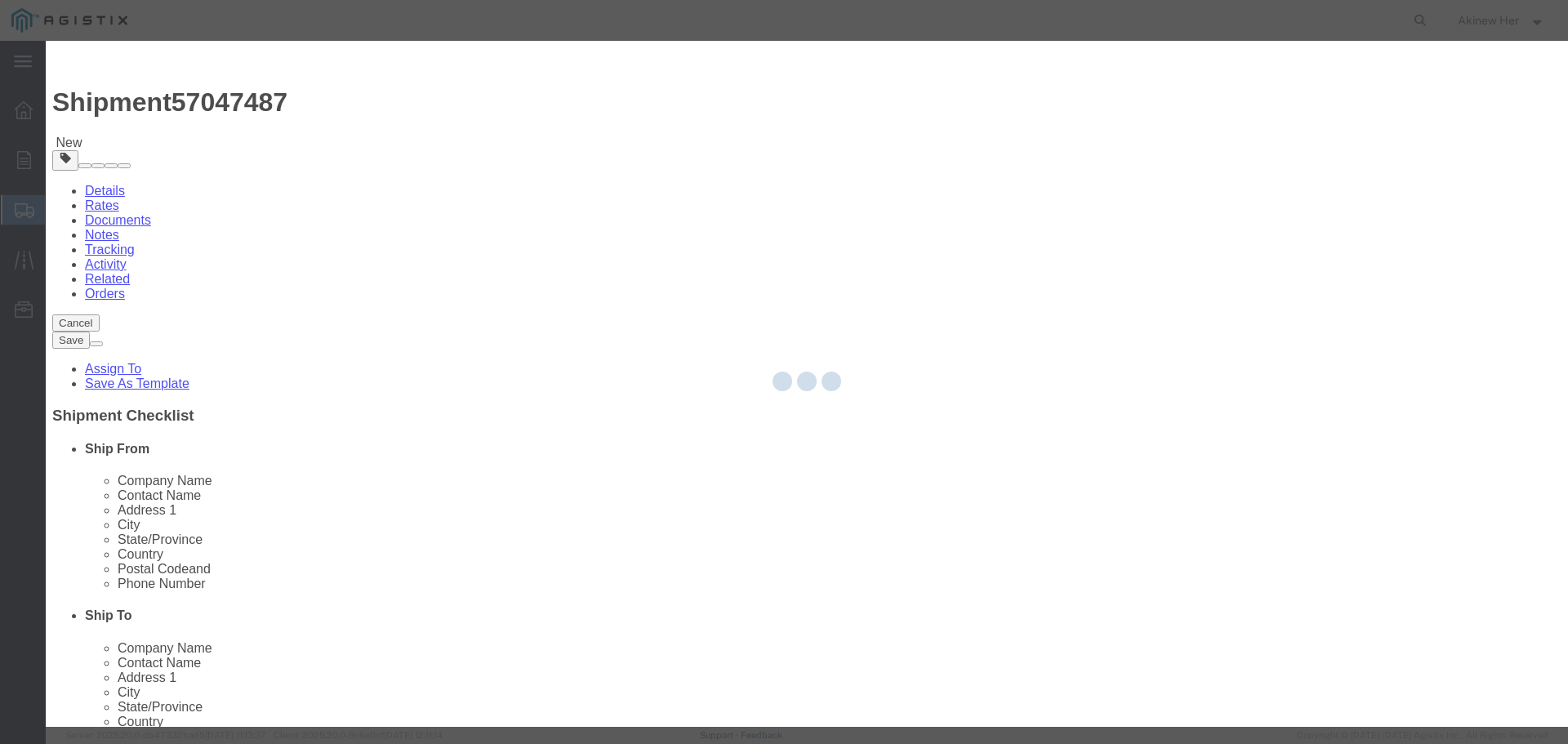
select select "EA"
select select
select select "USD"
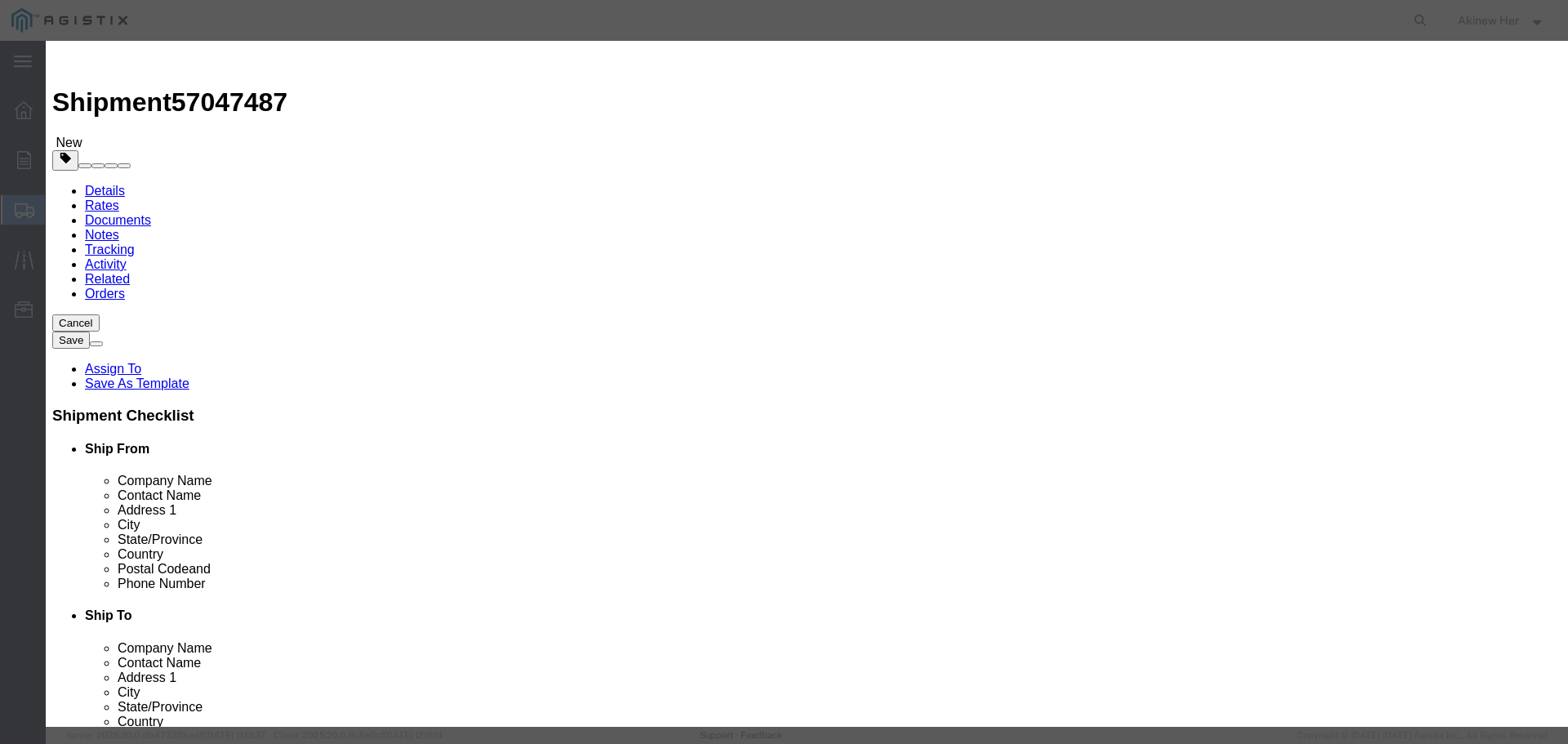
click input "text"
paste input "11900-736"
type input "11900-736"
type input "1"
type input "911.04"
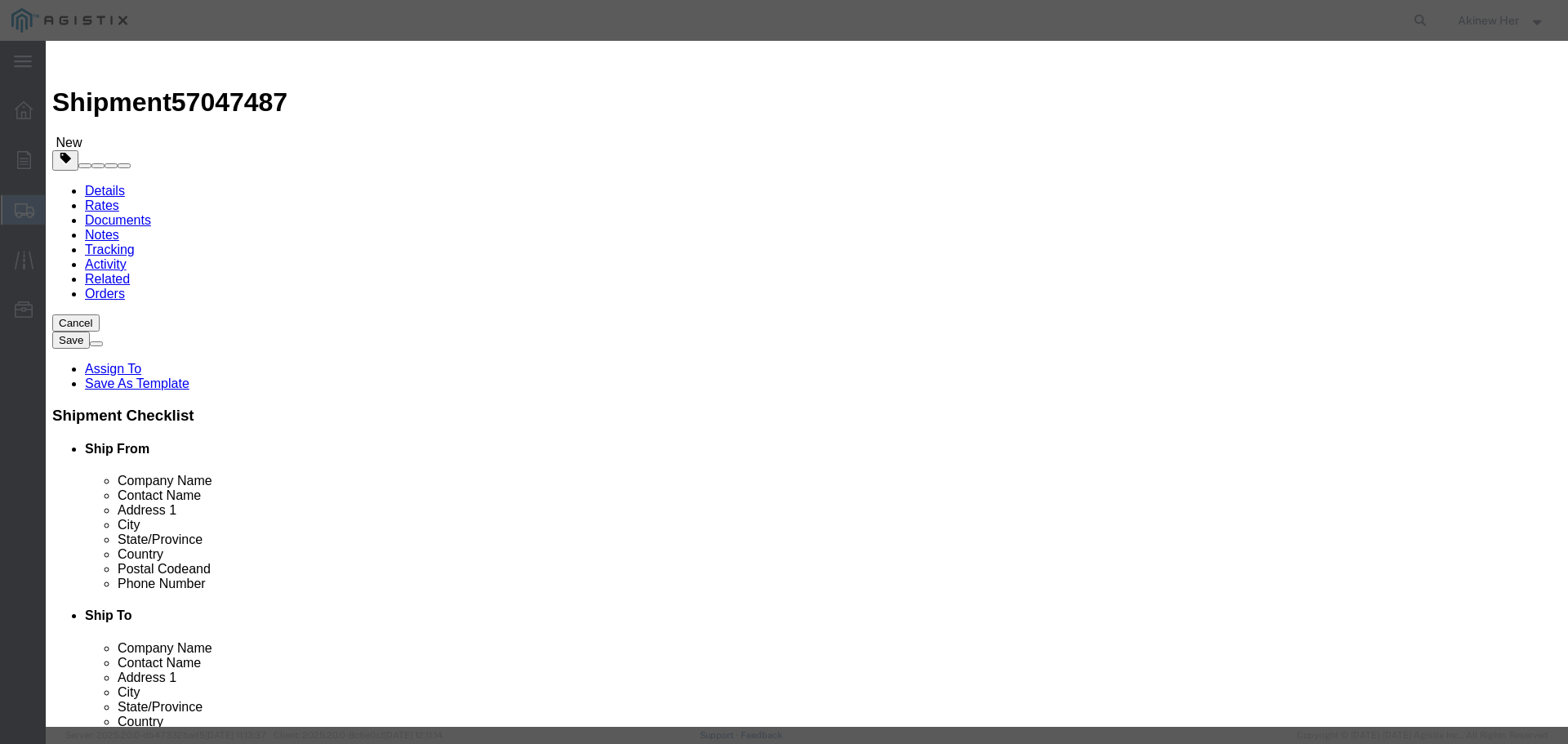
select select "70"
drag, startPoint x: 1110, startPoint y: 563, endPoint x: 1100, endPoint y: 563, distance: 10.0
click button "Save & Close"
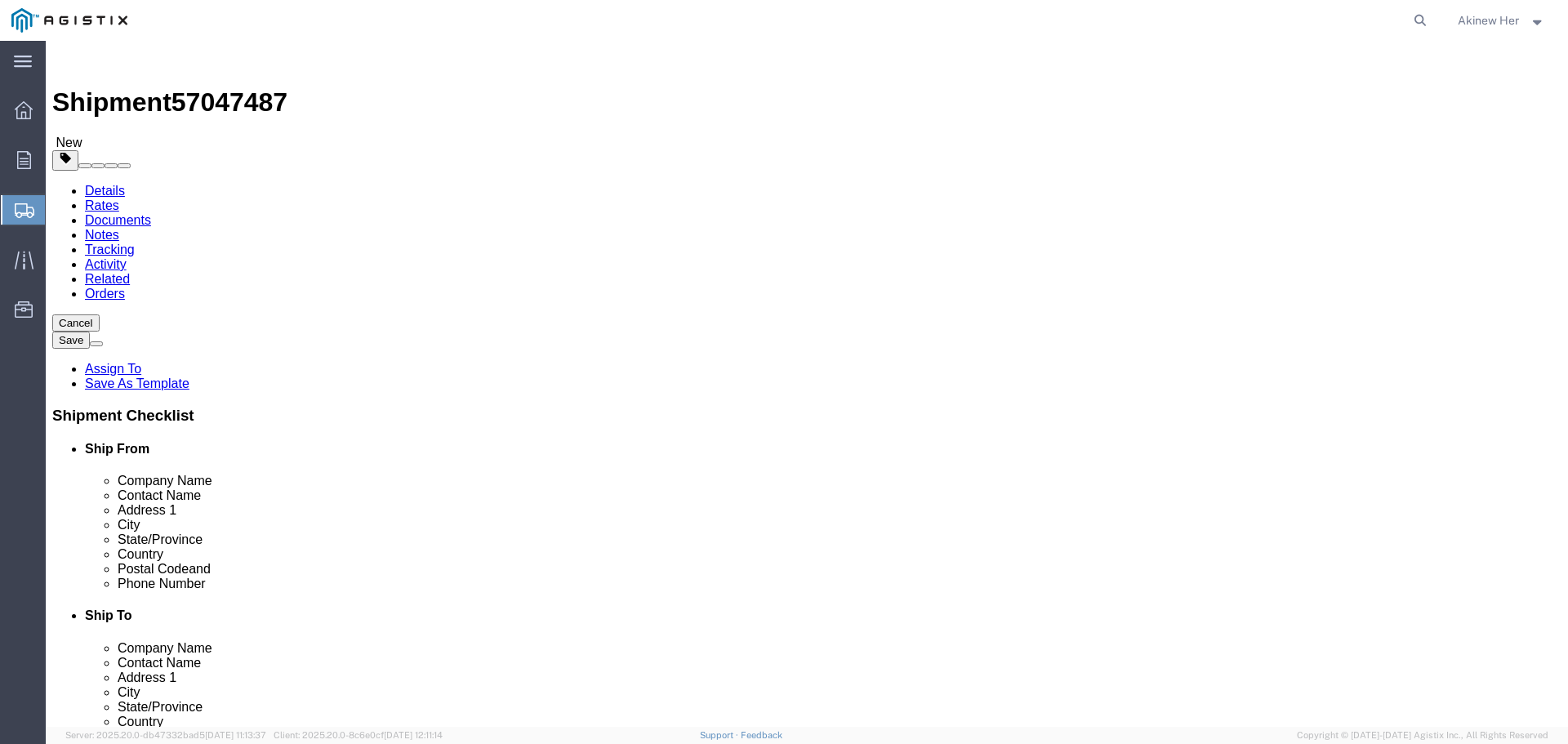
click button "Rate Shipment"
